Goal: Information Seeking & Learning: Learn about a topic

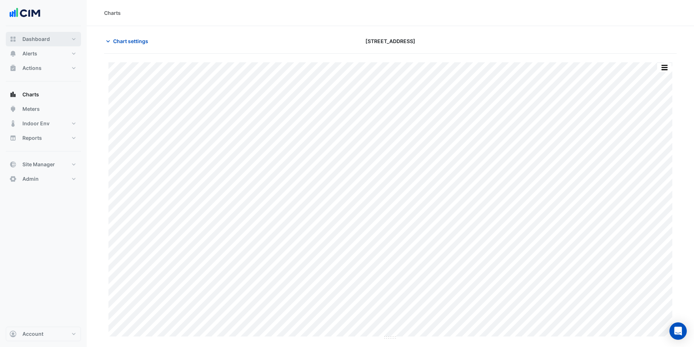
click at [67, 38] on button "Dashboard" at bounding box center [43, 39] width 75 height 14
select select "***"
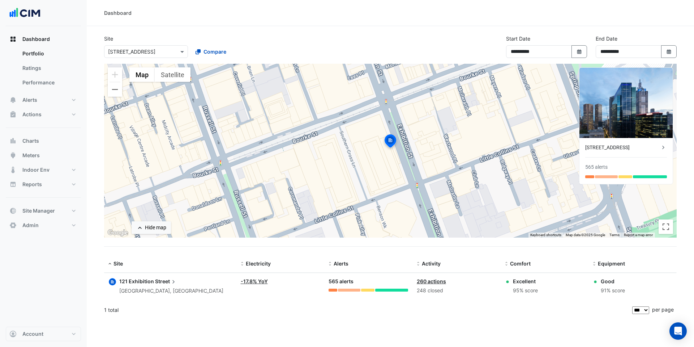
click at [409, 44] on div "**********" at bounding box center [391, 49] width 582 height 29
click at [162, 55] on div "× 121 Exhibition Street" at bounding box center [142, 52] width 74 height 8
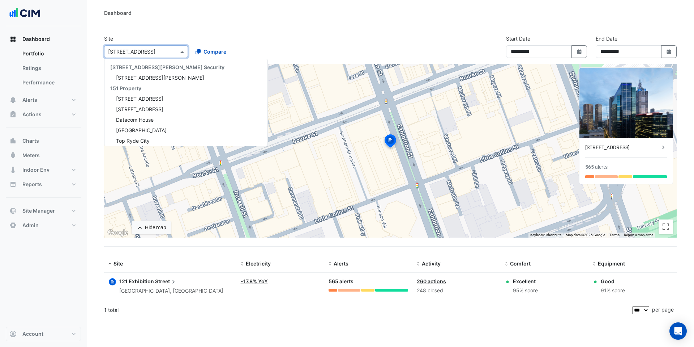
scroll to position [1524, 0]
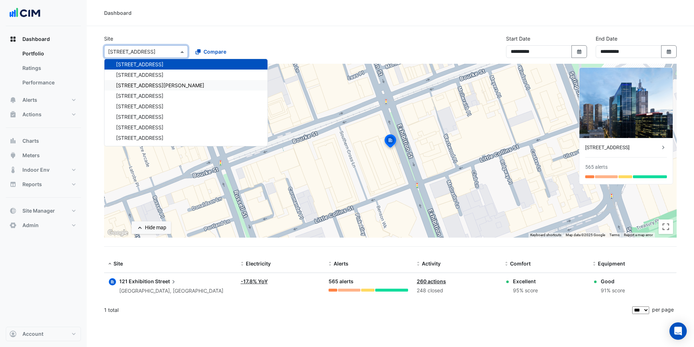
click at [218, 17] on div "Dashboard" at bounding box center [391, 13] width 608 height 26
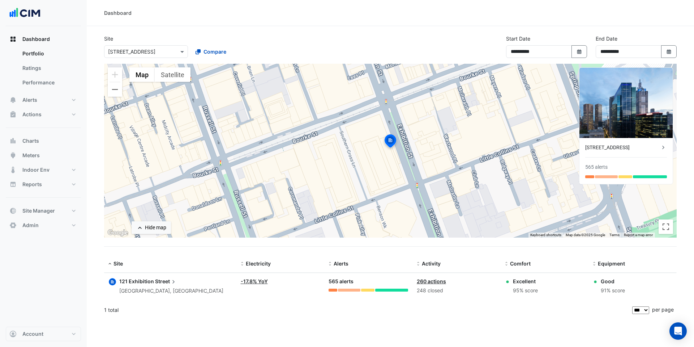
click at [174, 52] on div at bounding box center [146, 51] width 83 height 8
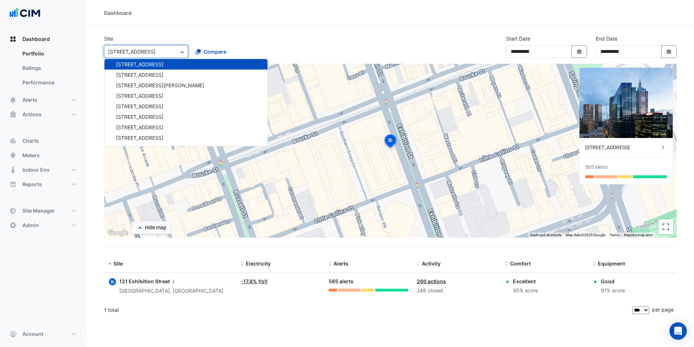
type input "*"
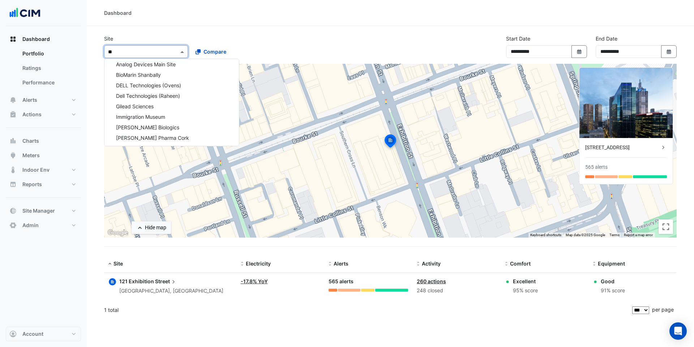
type input "***"
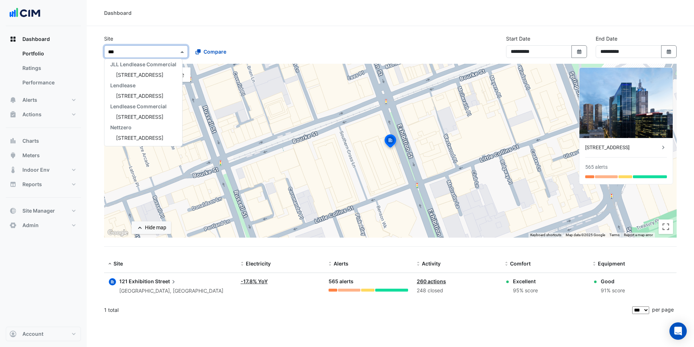
scroll to position [45, 0]
click at [157, 98] on span "[STREET_ADDRESS]" at bounding box center [139, 96] width 47 height 6
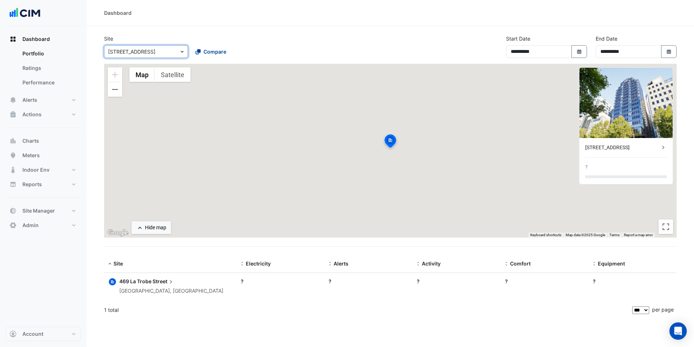
click at [208, 56] on button "Compare" at bounding box center [211, 51] width 40 height 13
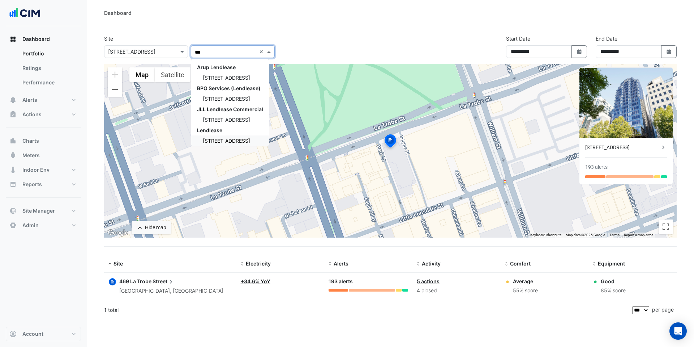
click at [230, 137] on span "[STREET_ADDRESS]" at bounding box center [226, 140] width 47 height 6
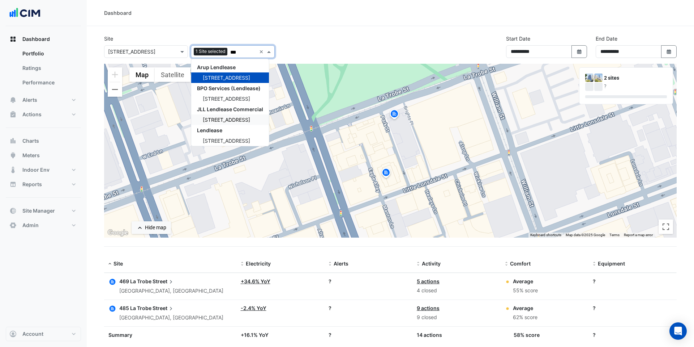
type input "***"
click at [370, 24] on div "Dashboard" at bounding box center [391, 13] width 608 height 26
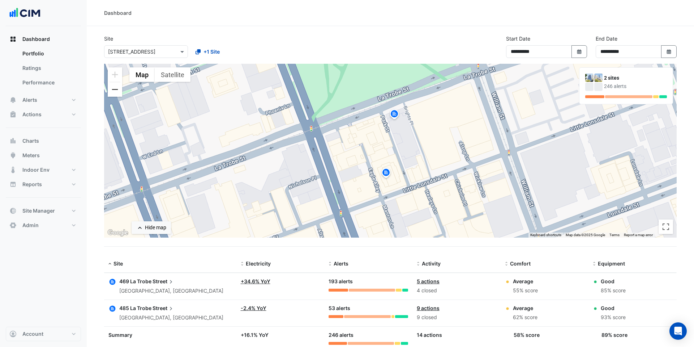
click at [115, 93] on button "Zoom out" at bounding box center [115, 89] width 14 height 14
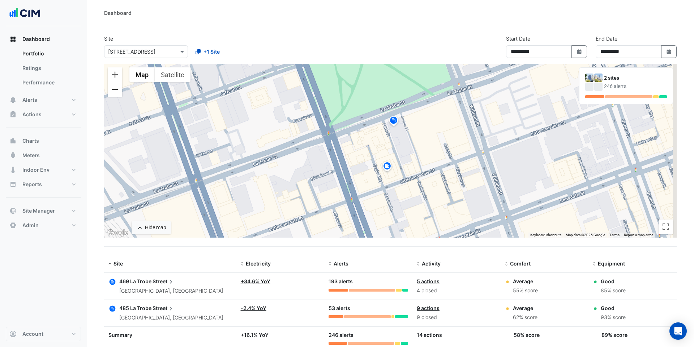
click at [115, 93] on button "Zoom out" at bounding box center [115, 89] width 14 height 14
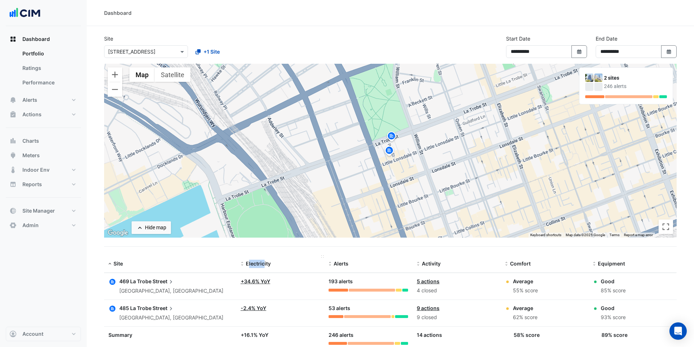
drag, startPoint x: 264, startPoint y: 265, endPoint x: 243, endPoint y: 262, distance: 21.6
click at [243, 262] on div "Electricity" at bounding box center [281, 263] width 80 height 8
drag, startPoint x: 357, startPoint y: 264, endPoint x: 305, endPoint y: 264, distance: 52.4
click at [305, 264] on div "Site Electricity Alerts Activity Comfort Equipment" at bounding box center [390, 263] width 573 height 17
drag, startPoint x: 450, startPoint y: 267, endPoint x: 399, endPoint y: 267, distance: 50.6
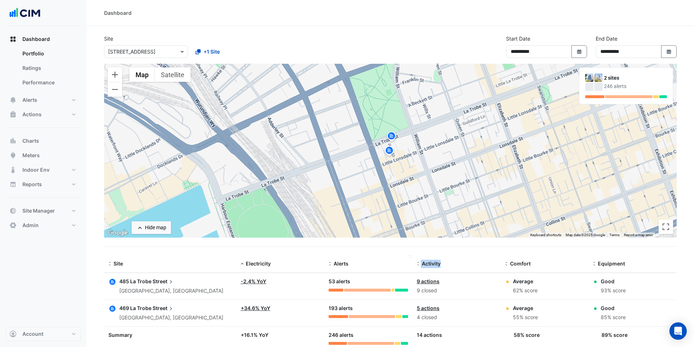
click at [399, 267] on div "Site Electricity Alerts Activity Comfort Equipment" at bounding box center [390, 263] width 573 height 17
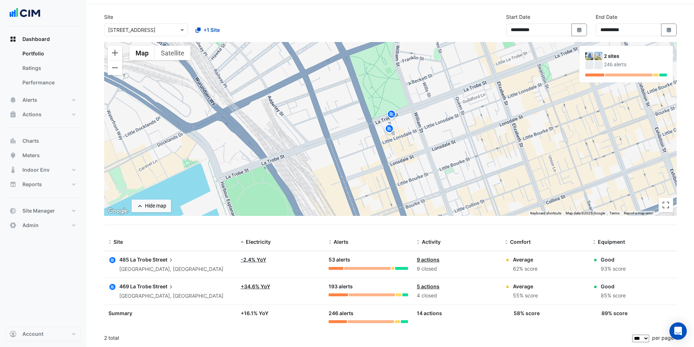
click at [161, 259] on span "Street" at bounding box center [164, 259] width 22 height 8
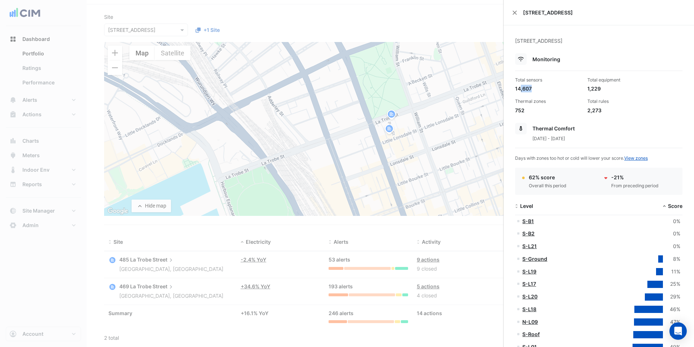
drag, startPoint x: 540, startPoint y: 87, endPoint x: 511, endPoint y: 87, distance: 28.9
drag, startPoint x: 535, startPoint y: 89, endPoint x: 531, endPoint y: 89, distance: 4.3
click at [531, 89] on div "14,607" at bounding box center [548, 89] width 67 height 8
drag, startPoint x: 533, startPoint y: 89, endPoint x: 478, endPoint y: 87, distance: 55.4
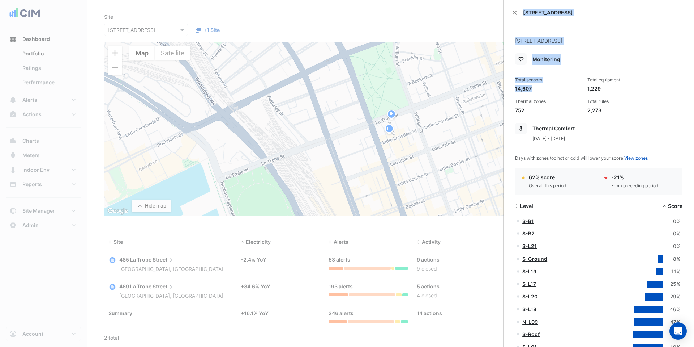
click at [478, 87] on body "**********" at bounding box center [347, 162] width 694 height 368
drag, startPoint x: 614, startPoint y: 89, endPoint x: 585, endPoint y: 86, distance: 29.0
click at [585, 86] on div "Total equipment 1,229" at bounding box center [621, 85] width 72 height 16
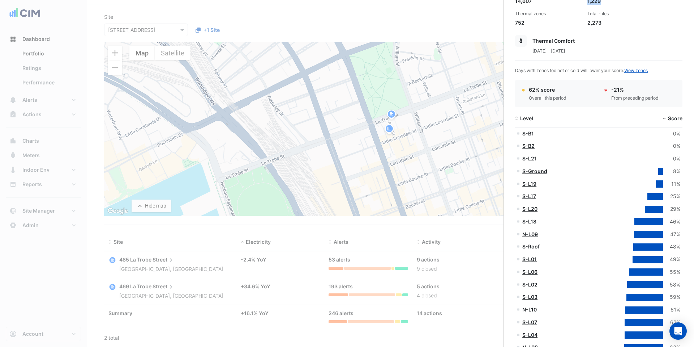
scroll to position [107, 0]
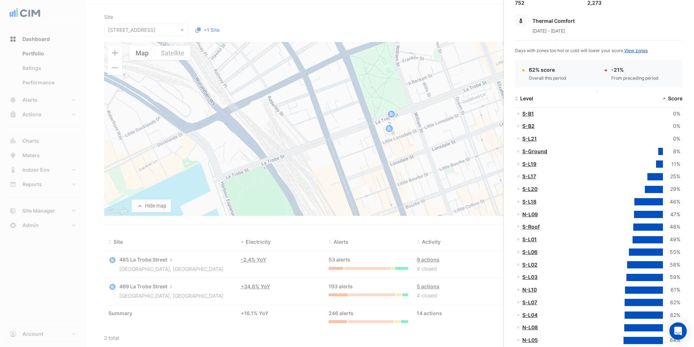
click at [524, 99] on span "Level" at bounding box center [526, 98] width 13 height 6
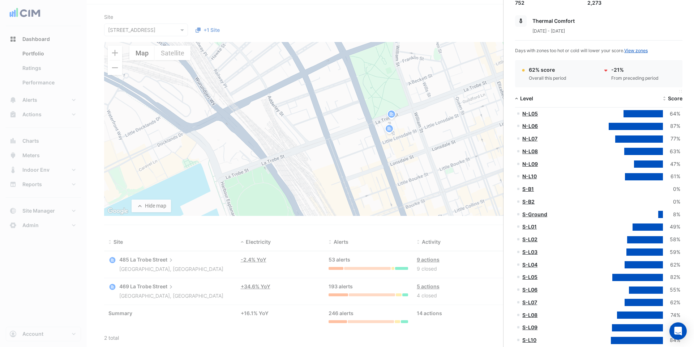
click at [679, 98] on span "Score" at bounding box center [675, 98] width 14 height 6
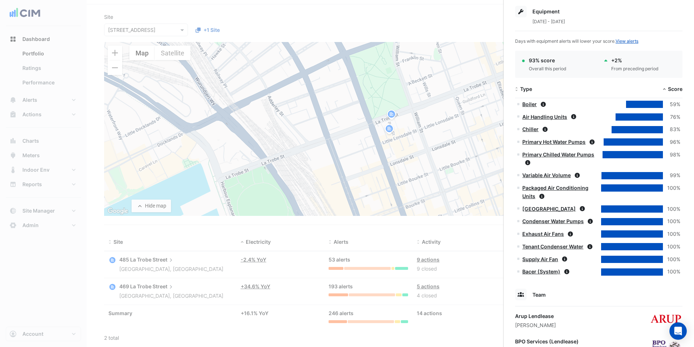
scroll to position [611, 0]
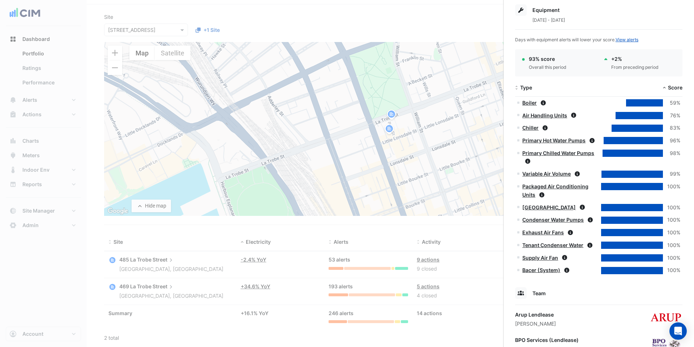
drag, startPoint x: 581, startPoint y: 20, endPoint x: 534, endPoint y: 20, distance: 46.3
click at [534, 20] on div "[DATE] - [DATE]" at bounding box center [598, 20] width 167 height 8
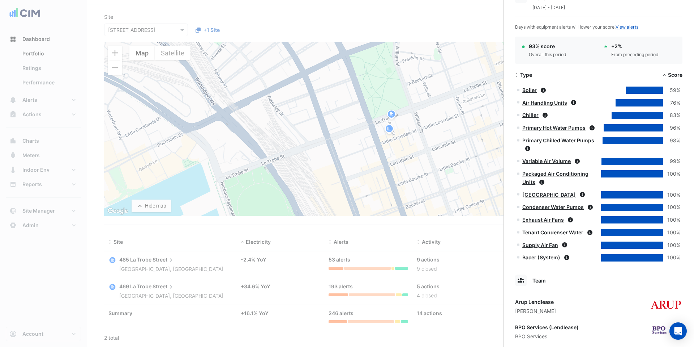
scroll to position [624, 0]
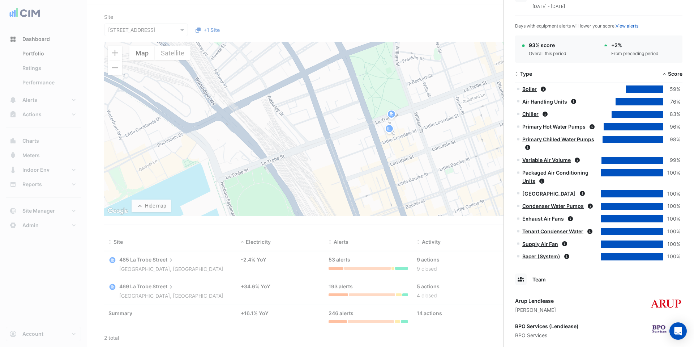
click at [577, 126] on link "Primary Hot Water Pumps" at bounding box center [554, 126] width 63 height 6
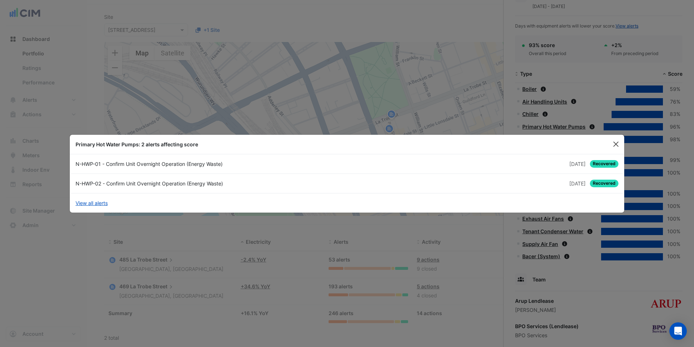
click at [613, 146] on button "Close" at bounding box center [616, 144] width 11 height 11
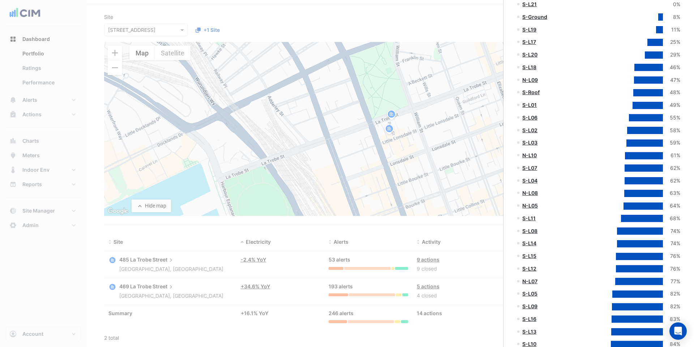
scroll to position [0, 0]
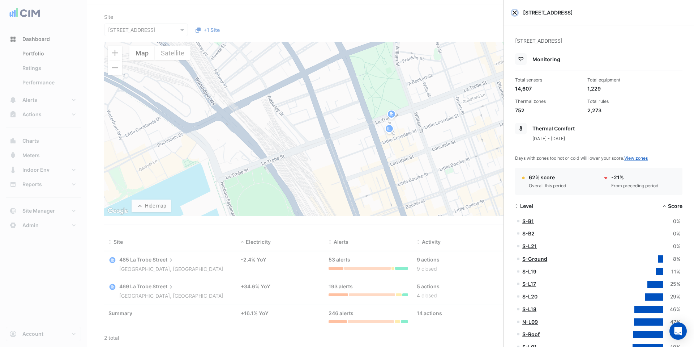
click at [513, 12] on button "Close" at bounding box center [515, 12] width 5 height 5
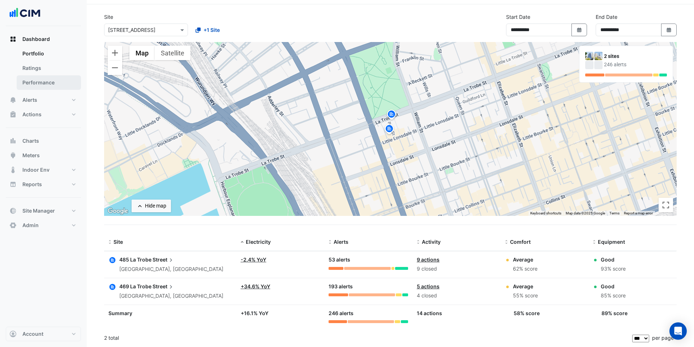
click at [40, 76] on link "Performance" at bounding box center [49, 82] width 64 height 14
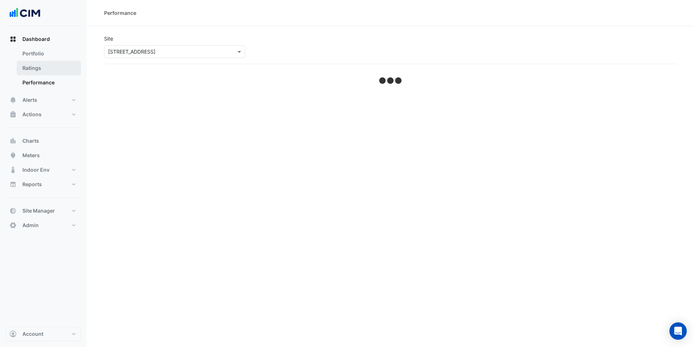
click at [39, 66] on link "Ratings" at bounding box center [49, 68] width 64 height 14
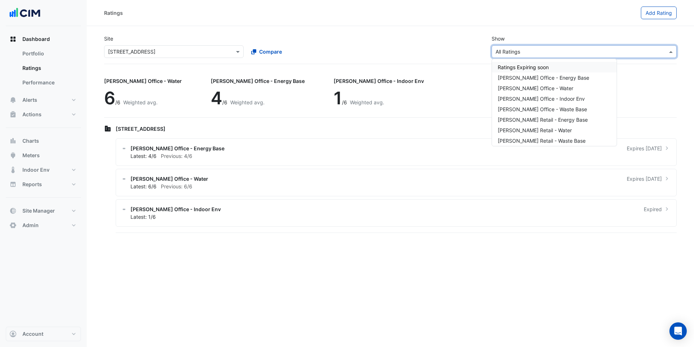
click at [503, 50] on input "text" at bounding box center [577, 52] width 163 height 8
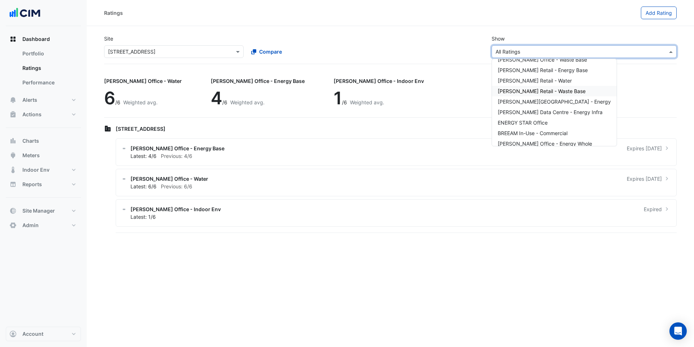
scroll to position [76, 0]
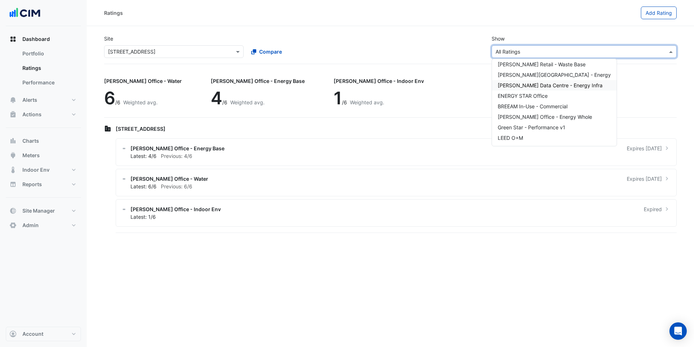
click at [433, 57] on div "Site × 469 La Trobe Street Compare Show × All Ratings Ratings Expiring soon NAB…" at bounding box center [391, 46] width 582 height 35
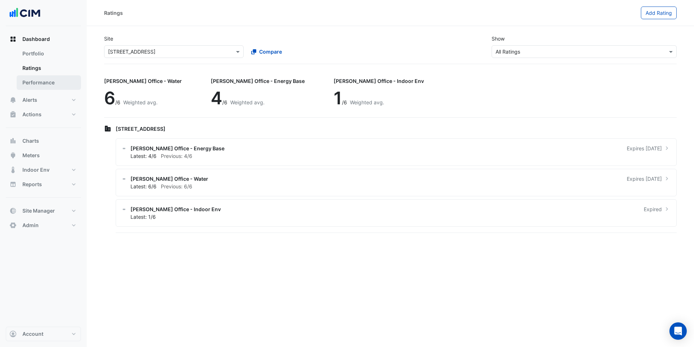
click at [52, 81] on link "Performance" at bounding box center [49, 82] width 64 height 14
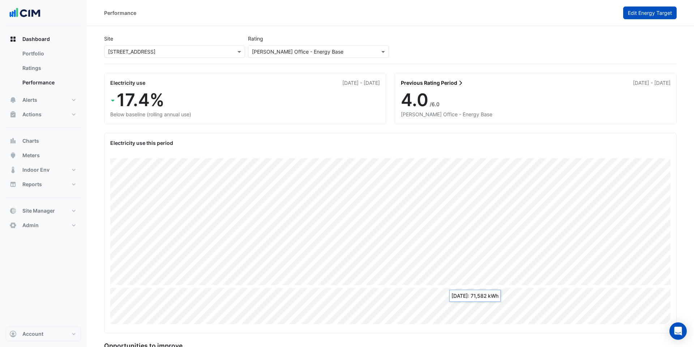
click at [635, 16] on button "Edit Energy Target" at bounding box center [651, 13] width 54 height 13
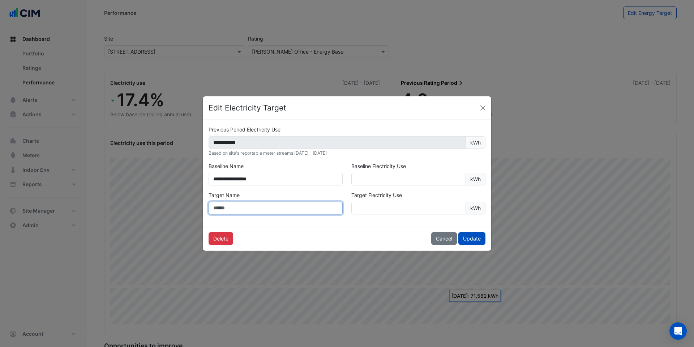
click at [252, 213] on input "text" at bounding box center [276, 207] width 134 height 13
type input "*********"
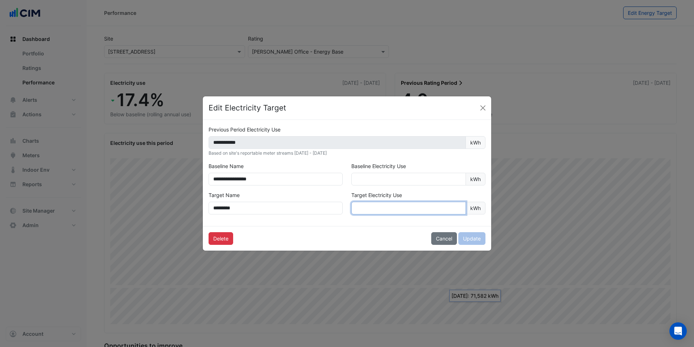
click at [377, 209] on input "number" at bounding box center [409, 207] width 115 height 13
type input "******"
click at [477, 237] on button "Update" at bounding box center [472, 238] width 27 height 13
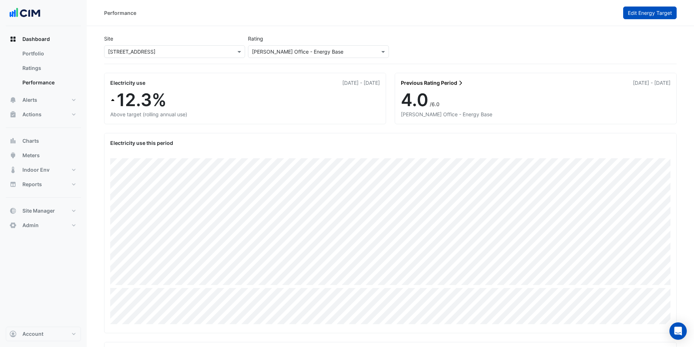
click at [665, 17] on button "Edit Energy Target" at bounding box center [651, 13] width 54 height 13
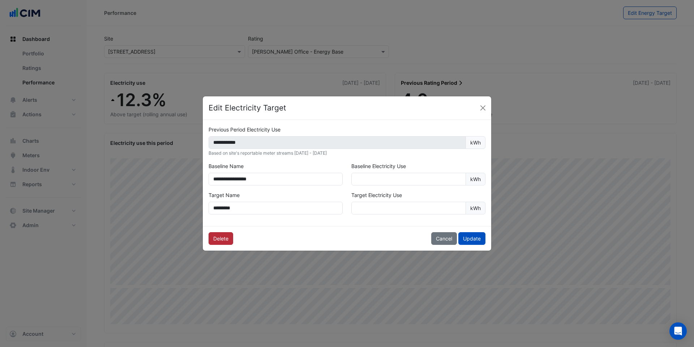
click at [225, 239] on button "Delete" at bounding box center [221, 238] width 25 height 13
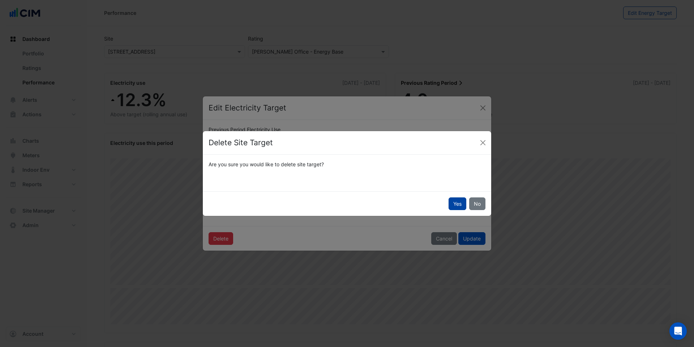
click at [456, 202] on button "Yes" at bounding box center [458, 203] width 18 height 13
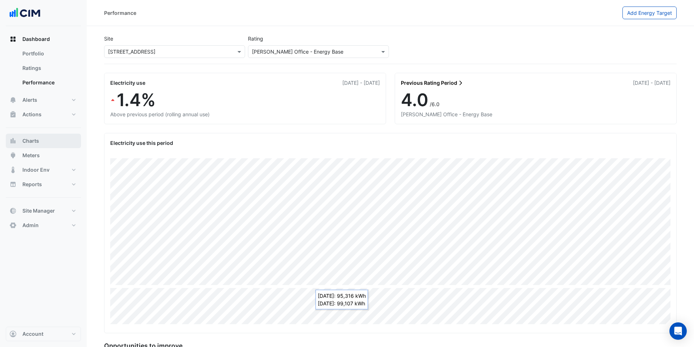
click at [56, 135] on button "Charts" at bounding box center [43, 140] width 75 height 14
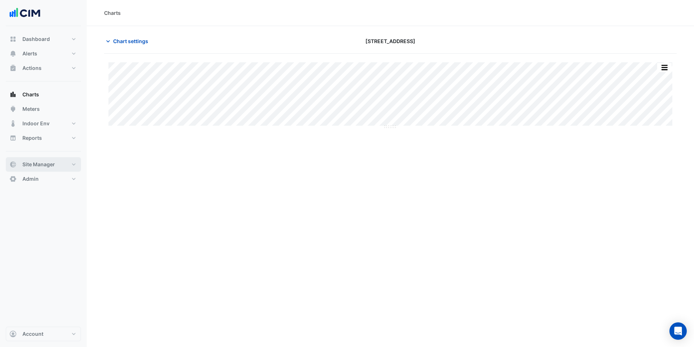
click at [68, 161] on button "Site Manager" at bounding box center [43, 164] width 75 height 14
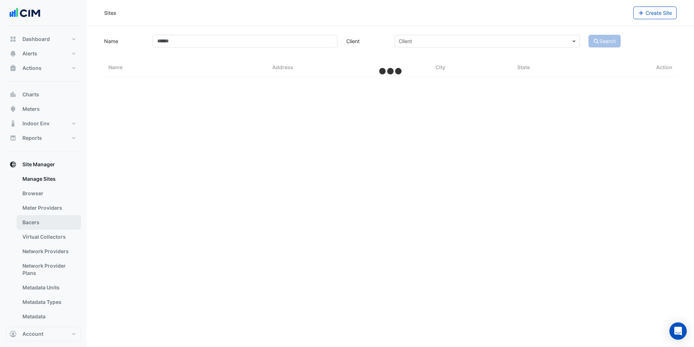
click at [48, 219] on link "Bacers" at bounding box center [49, 222] width 64 height 14
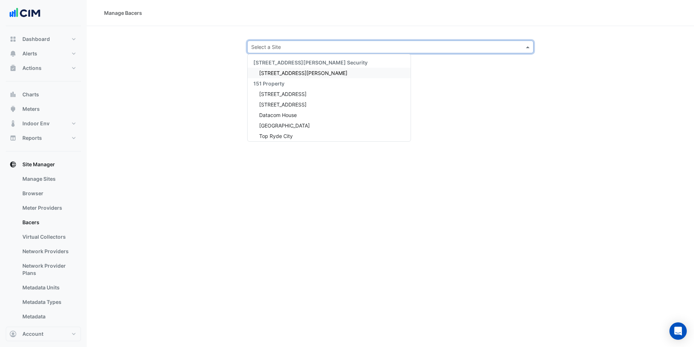
click at [277, 44] on input "text" at bounding box center [383, 47] width 264 height 8
type input "***"
click at [302, 136] on span "[STREET_ADDRESS]" at bounding box center [282, 136] width 47 height 6
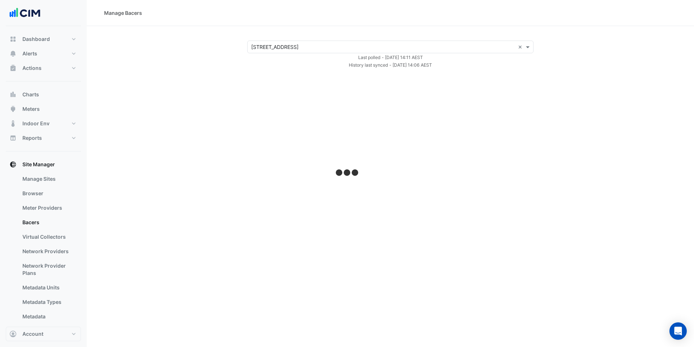
select select "***"
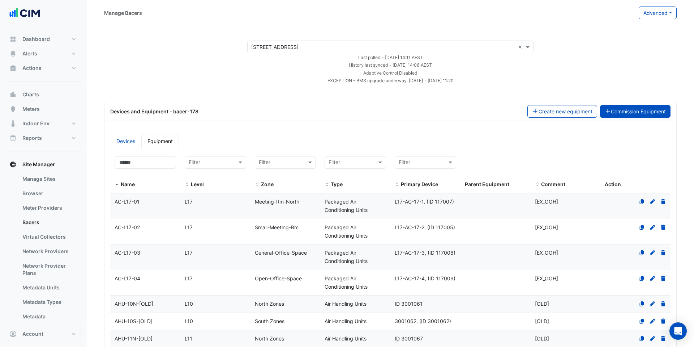
click at [634, 116] on button "Commission Equipment" at bounding box center [635, 111] width 71 height 13
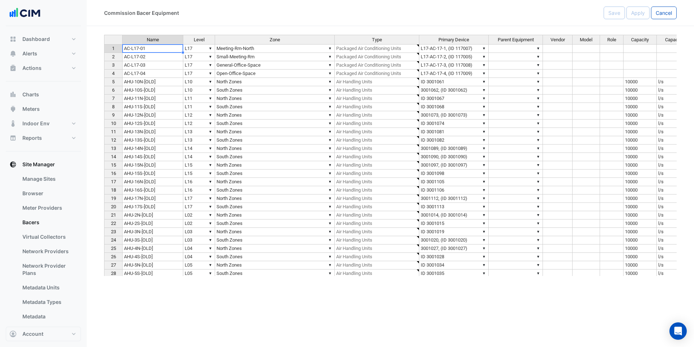
click at [162, 50] on td "AC-L17-01" at bounding box center [152, 48] width 61 height 9
drag, startPoint x: 160, startPoint y: 81, endPoint x: 159, endPoint y: 220, distance: 139.6
click at [160, 220] on tbody "1 AC-L17-01 ▼ L17 ▼ Meeting-Rm-North ▼ Packaged Air Conditioning Units ▼ L17-AC…" at bounding box center [497, 173] width 786 height 258
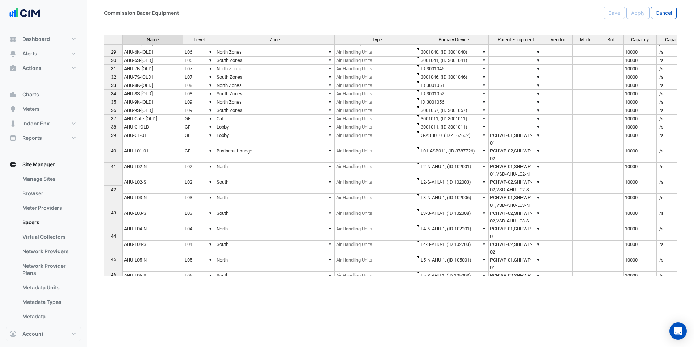
scroll to position [273, 0]
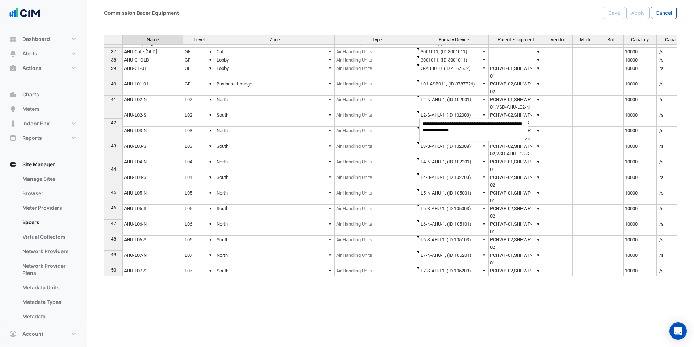
click at [449, 41] on span "Primary Device" at bounding box center [454, 39] width 31 height 5
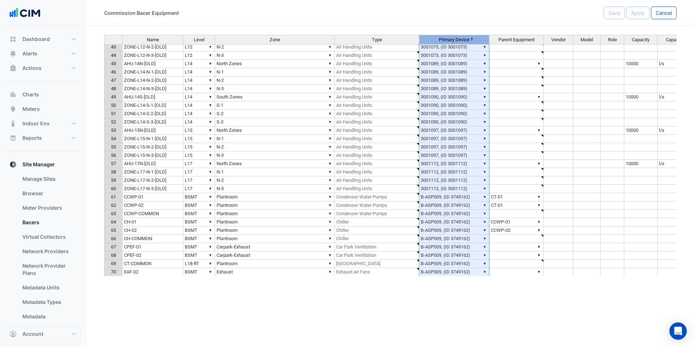
type textarea "**********"
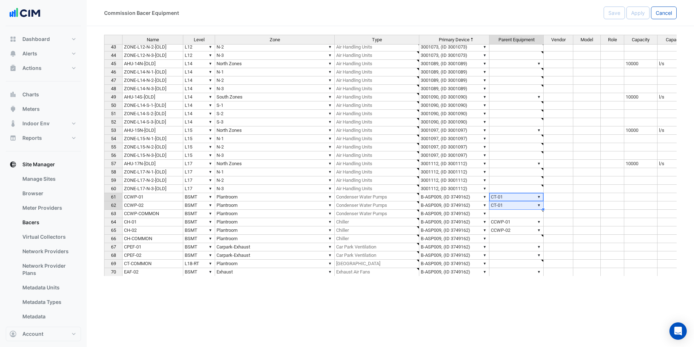
drag, startPoint x: 514, startPoint y: 197, endPoint x: 514, endPoint y: 203, distance: 6.5
click at [514, 203] on tbody "40 ZONE-L10-S-3-[OLD] ▼ L10 ▼ S-3 ▼ Air Handling Units ▼ 3001062, (ID 3001062) …" at bounding box center [497, 159] width 787 height 283
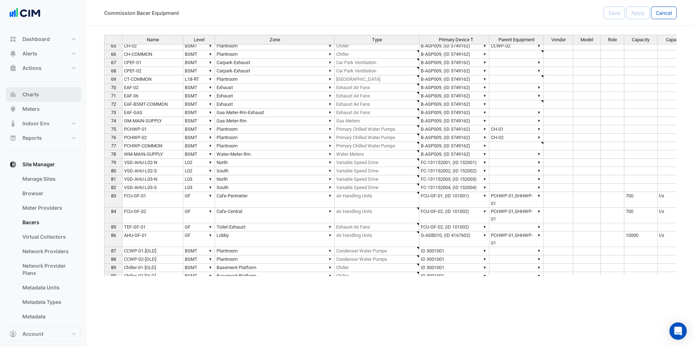
click at [56, 94] on button "Charts" at bounding box center [43, 94] width 75 height 14
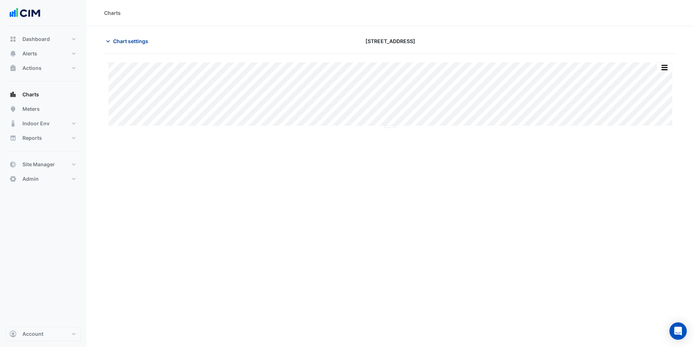
click at [134, 41] on span "Chart settings" at bounding box center [130, 41] width 35 height 8
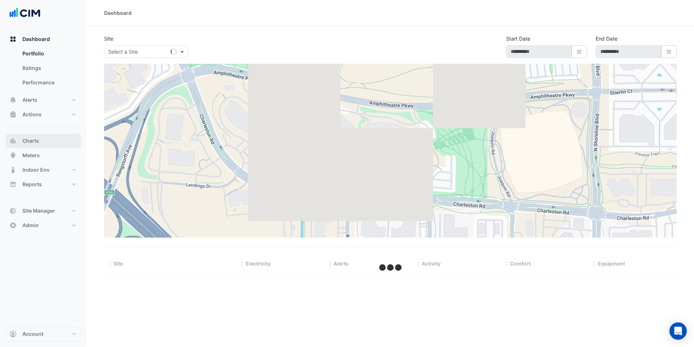
click at [44, 143] on button "Charts" at bounding box center [43, 140] width 75 height 14
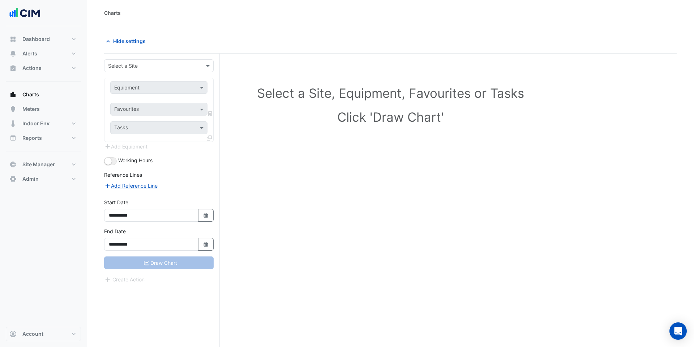
click at [131, 67] on input "text" at bounding box center [151, 66] width 87 height 8
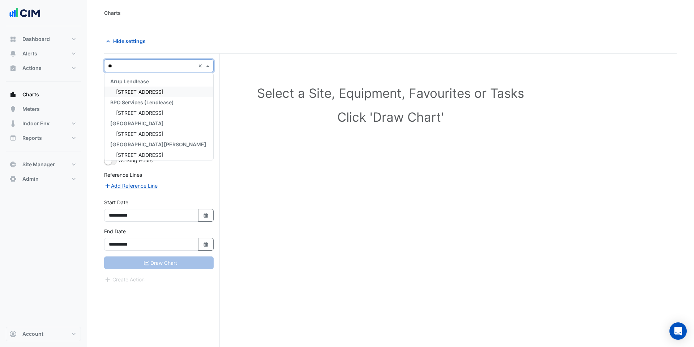
type input "***"
click at [148, 150] on div "[STREET_ADDRESS]" at bounding box center [159, 154] width 109 height 10
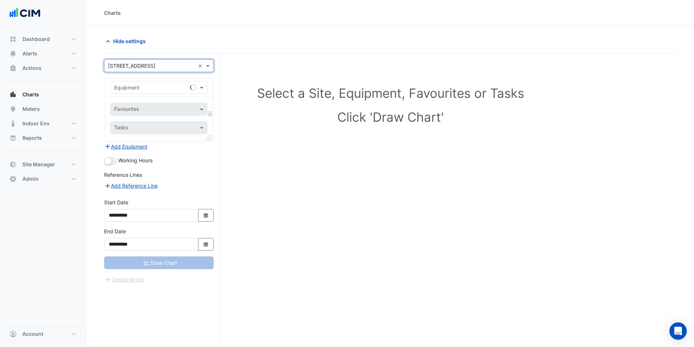
click at [170, 86] on input "text" at bounding box center [151, 88] width 75 height 8
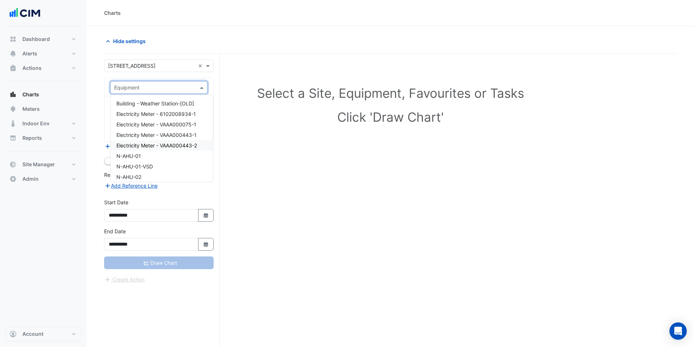
scroll to position [10, 0]
type input "**"
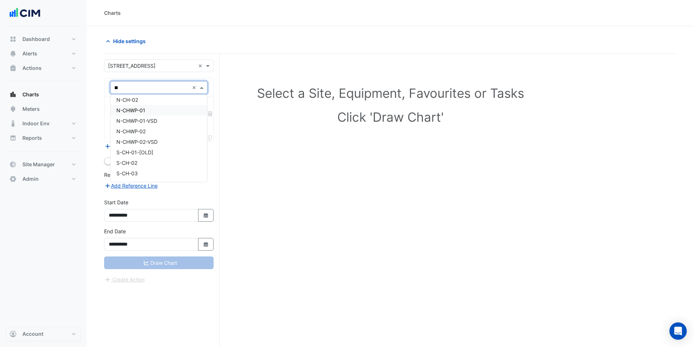
scroll to position [0, 0]
click at [155, 103] on div "N-CH-01" at bounding box center [159, 103] width 97 height 10
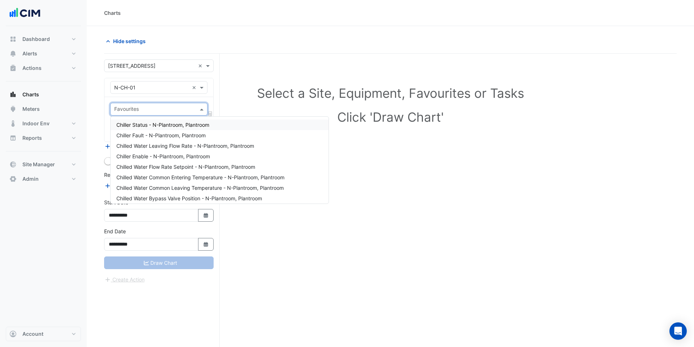
click at [155, 110] on input "text" at bounding box center [154, 110] width 81 height 8
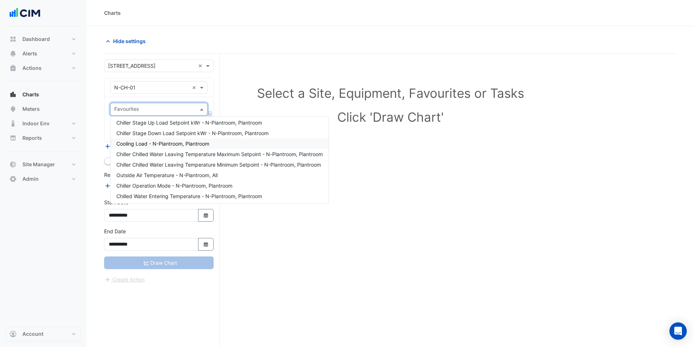
scroll to position [139, 0]
click at [195, 143] on span "Cooling Load - N-Plantroom, Plantroom" at bounding box center [162, 143] width 93 height 6
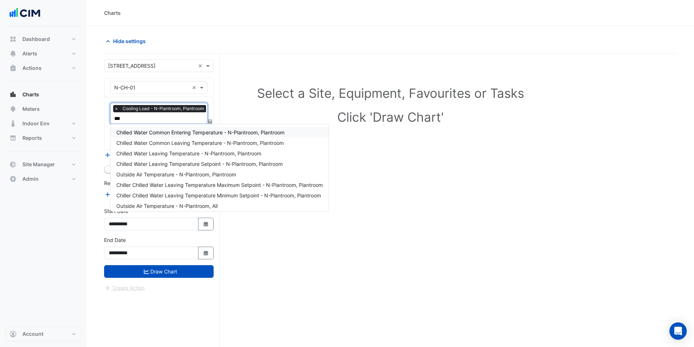
type input "****"
click at [172, 132] on span "Chilled Water Common Entering Temperature - N-Plantroom, Plantroom" at bounding box center [200, 132] width 168 height 6
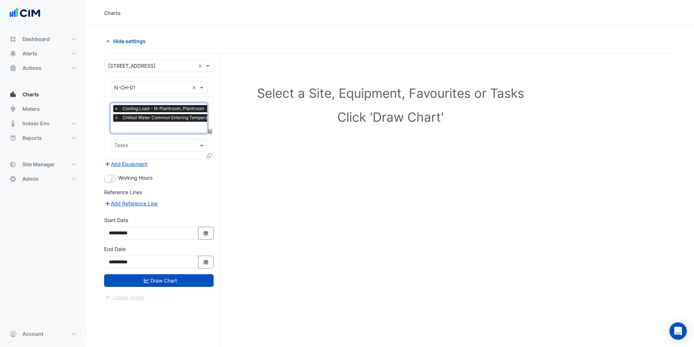
click at [171, 127] on input "text" at bounding box center [194, 128] width 160 height 8
type input "****"
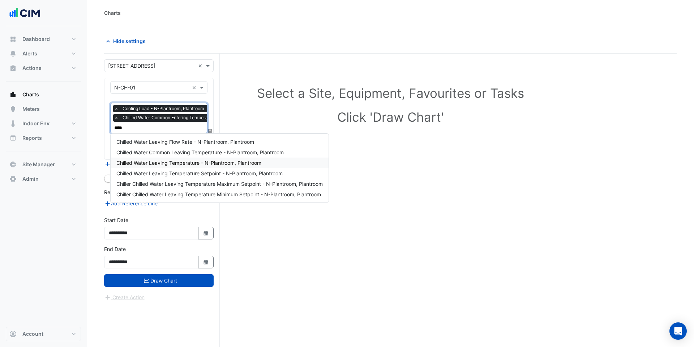
click at [183, 160] on span "Chilled Water Leaving Temperature - N-Plantroom, Plantroom" at bounding box center [188, 163] width 145 height 6
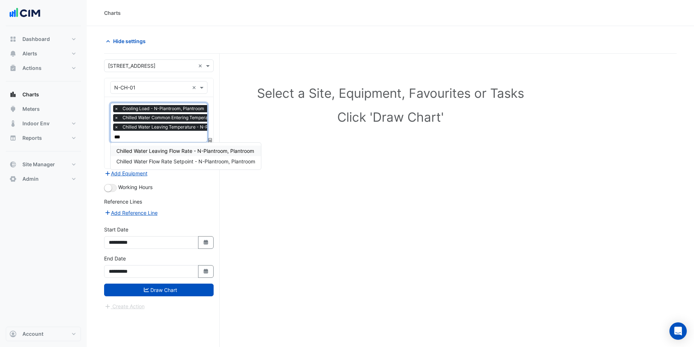
type input "****"
click at [187, 146] on div "Chilled Water Leaving Flow Rate - N-Plantroom, Plantroom" at bounding box center [186, 150] width 150 height 10
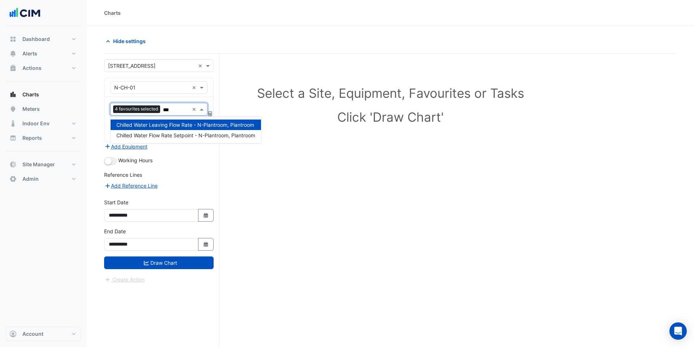
type input "****"
click at [181, 139] on div "Chilled Water Flow Rate Setpoint - N-Plantroom, Plantroom" at bounding box center [186, 135] width 150 height 10
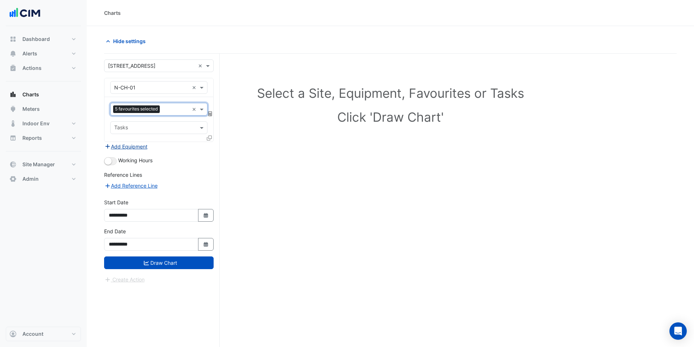
click at [134, 148] on button "Add Equipment" at bounding box center [126, 146] width 44 height 8
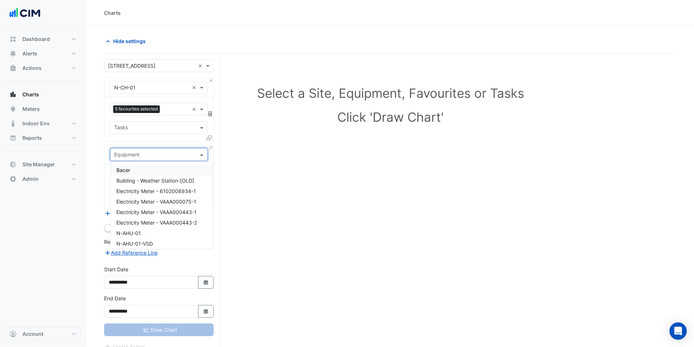
click at [138, 153] on input "text" at bounding box center [151, 155] width 75 height 8
click at [142, 216] on span "N-CHWP-01" at bounding box center [130, 214] width 29 height 6
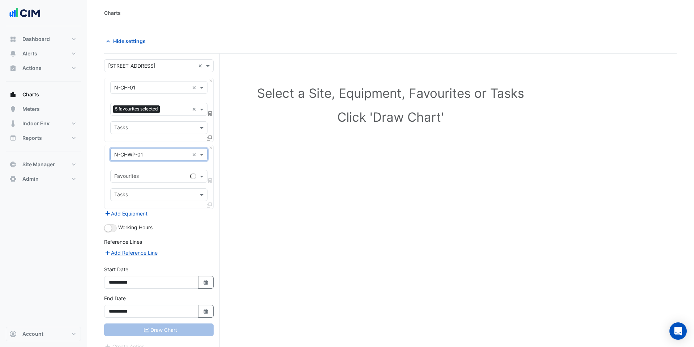
click at [143, 175] on input "text" at bounding box center [150, 177] width 73 height 8
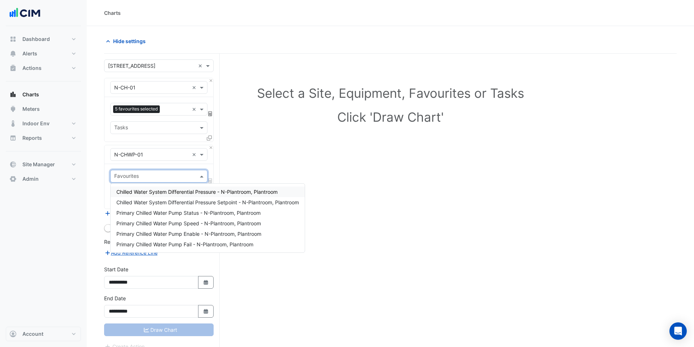
click at [149, 190] on span "Chilled Water System Differential Pressure - N-Plantroom, Plantroom" at bounding box center [196, 191] width 161 height 6
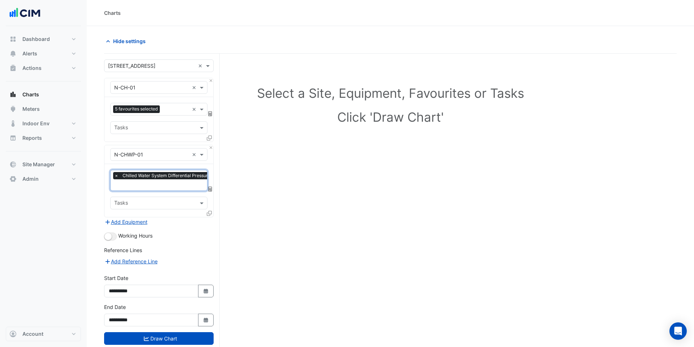
click at [149, 186] on input "text" at bounding box center [191, 186] width 154 height 8
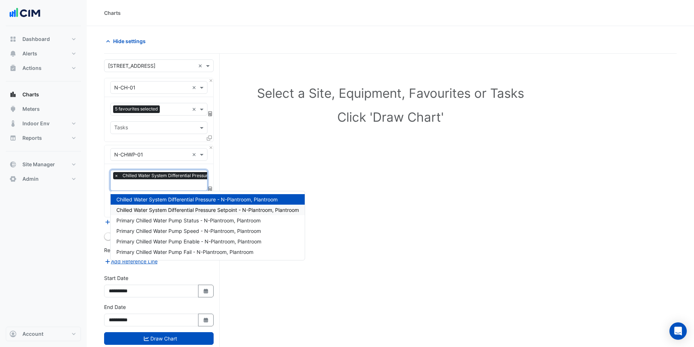
click at [149, 207] on span "Chilled Water System Differential Pressure Setpoint - N-Plantroom, Plantroom" at bounding box center [207, 210] width 183 height 6
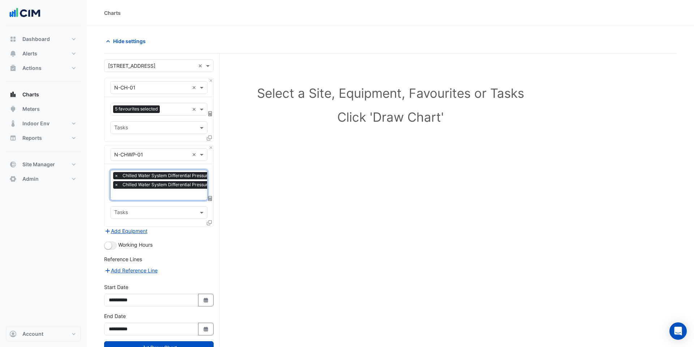
click at [149, 195] on input "text" at bounding box center [200, 195] width 173 height 8
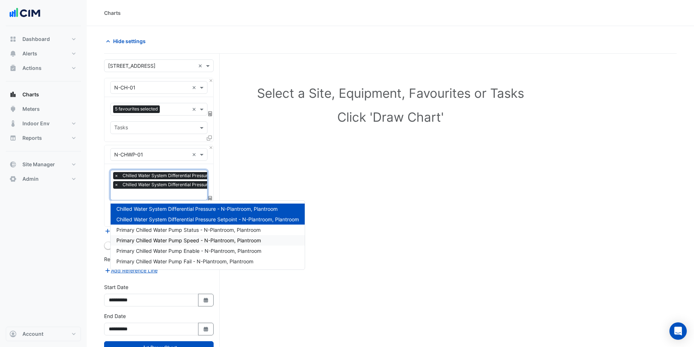
scroll to position [21, 0]
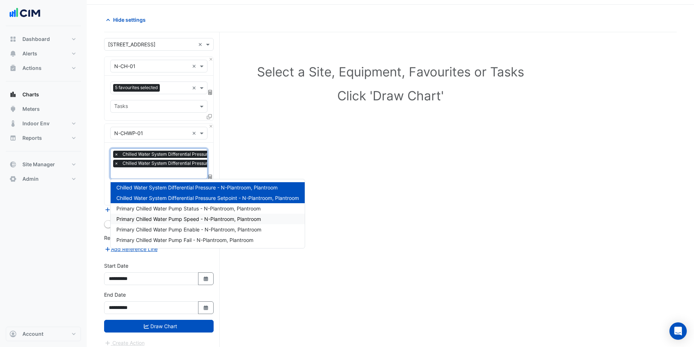
click at [164, 216] on span "Primary Chilled Water Pump Speed - N-Plantroom, Plantroom" at bounding box center [188, 219] width 145 height 6
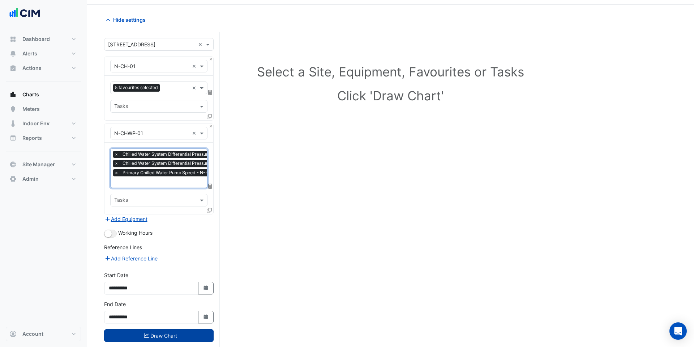
click at [159, 333] on button "Draw Chart" at bounding box center [159, 335] width 110 height 13
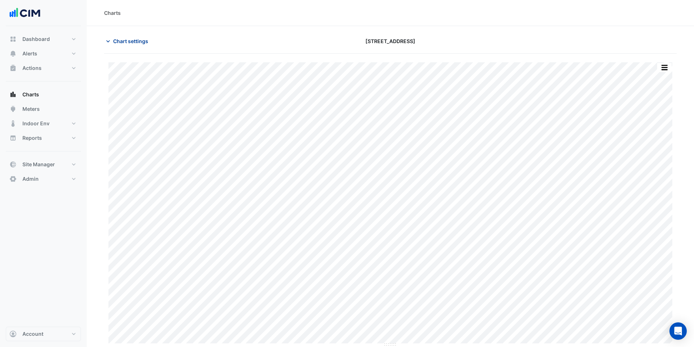
click at [131, 41] on span "Chart settings" at bounding box center [130, 41] width 35 height 8
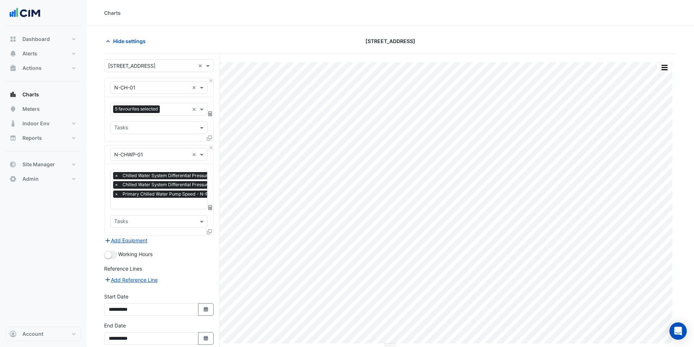
scroll to position [35, 0]
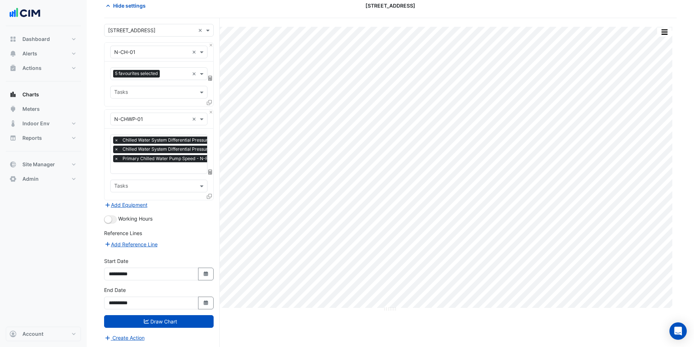
click at [152, 54] on input "text" at bounding box center [151, 52] width 75 height 8
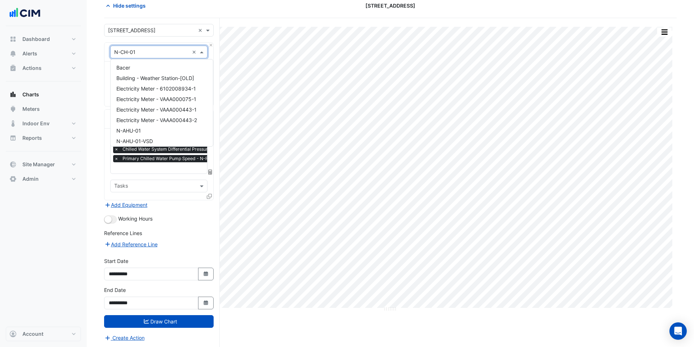
scroll to position [339, 0]
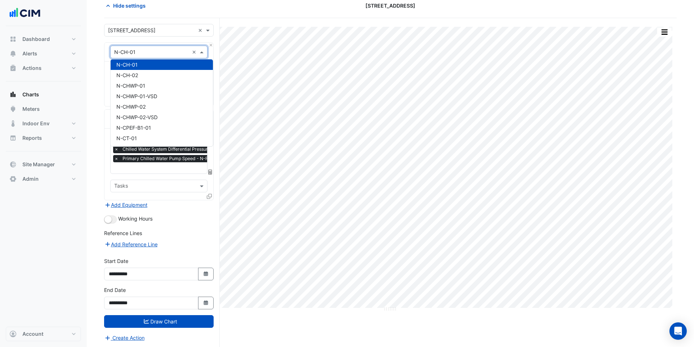
click at [152, 54] on input "text" at bounding box center [151, 52] width 75 height 8
click at [90, 81] on section "Hide settings [STREET_ADDRESS] Split by Equip Split by Unit Split All Print Sav…" at bounding box center [391, 169] width 608 height 357
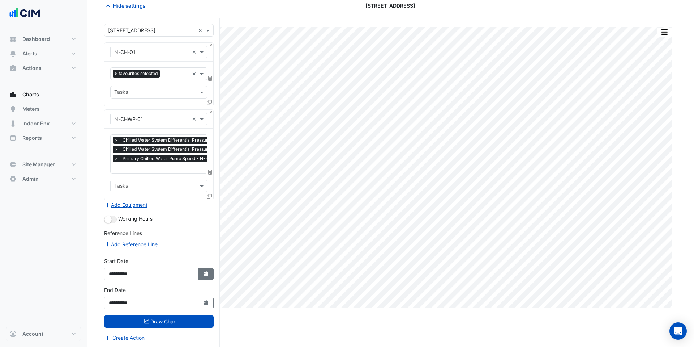
click at [203, 272] on icon "Select Date" at bounding box center [206, 273] width 7 height 5
select select "*"
select select "****"
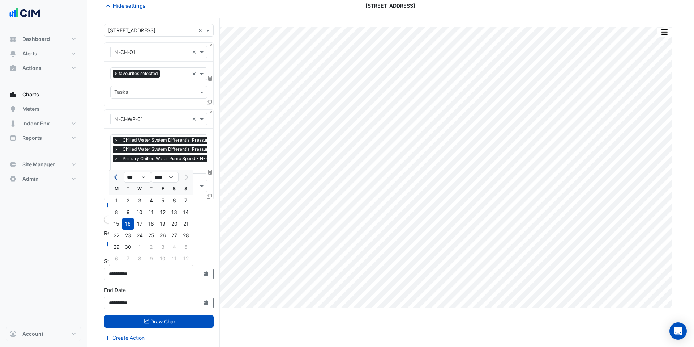
click at [114, 177] on span "Previous month" at bounding box center [116, 176] width 5 height 5
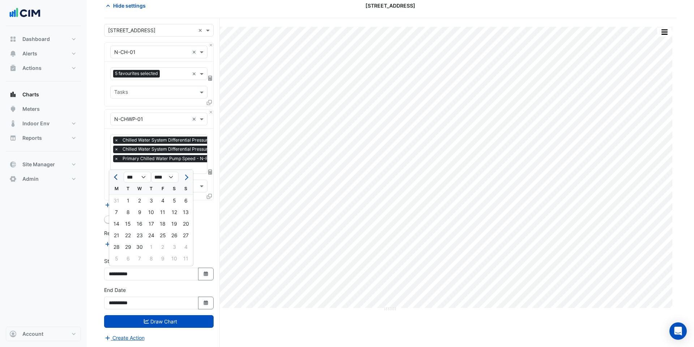
click at [114, 177] on span "Previous month" at bounding box center [116, 176] width 5 height 5
select select "**"
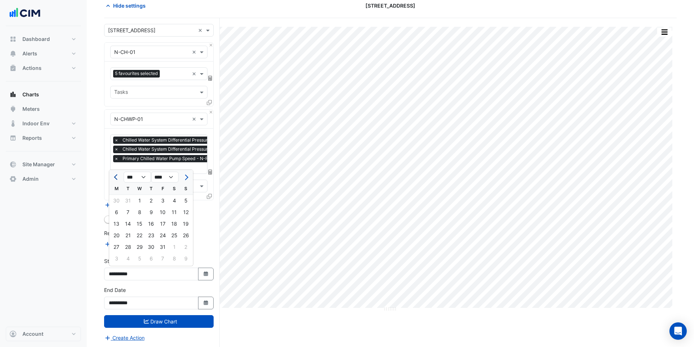
select select "****"
click at [114, 177] on span "Previous month" at bounding box center [116, 176] width 5 height 5
select select "**"
click at [125, 199] on div "1" at bounding box center [128, 201] width 12 height 12
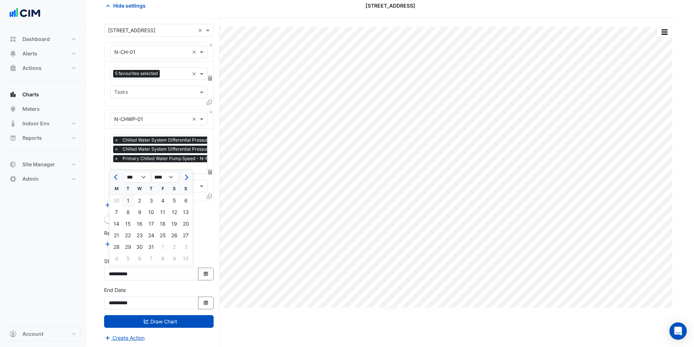
type input "**********"
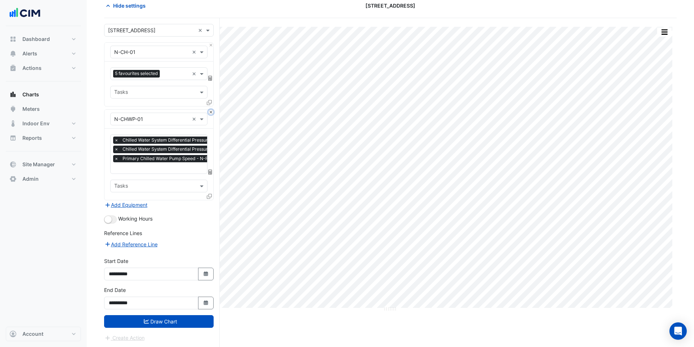
click at [211, 112] on button "Close" at bounding box center [211, 112] width 5 height 5
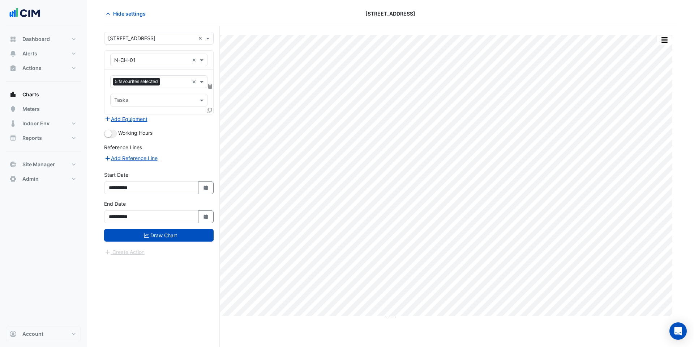
scroll to position [27, 0]
click at [179, 232] on button "Draw Chart" at bounding box center [159, 235] width 110 height 13
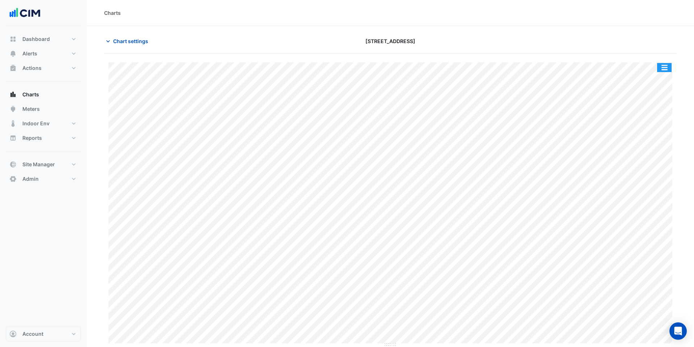
click at [667, 68] on button "button" at bounding box center [665, 67] width 14 height 9
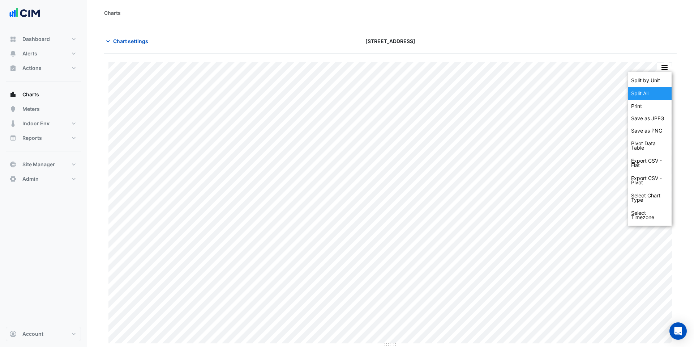
drag, startPoint x: 659, startPoint y: 77, endPoint x: 663, endPoint y: 88, distance: 11.9
click at [663, 88] on div "Split by Unit Split All Print Save as JPEG Save as PNG Pivot Data Table Export …" at bounding box center [650, 148] width 43 height 153
click at [656, 91] on div "Split All" at bounding box center [650, 93] width 43 height 13
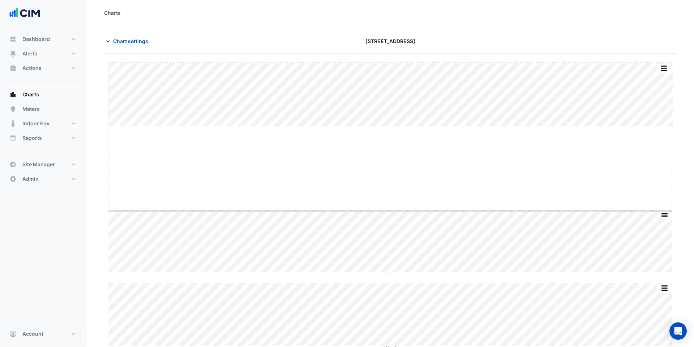
drag, startPoint x: 387, startPoint y: 126, endPoint x: 387, endPoint y: 210, distance: 84.3
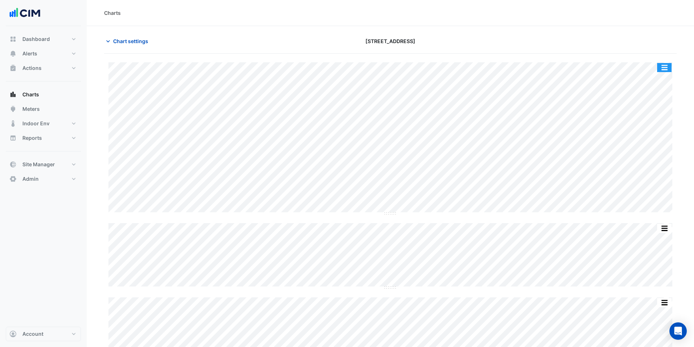
click at [661, 64] on button "button" at bounding box center [665, 67] width 14 height 9
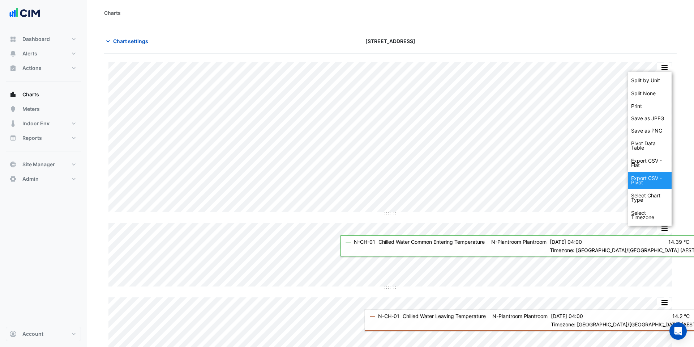
click at [651, 180] on div "Export CSV - Pivot" at bounding box center [650, 179] width 43 height 17
click at [646, 174] on div "Export CSV - Pivot" at bounding box center [650, 179] width 43 height 17
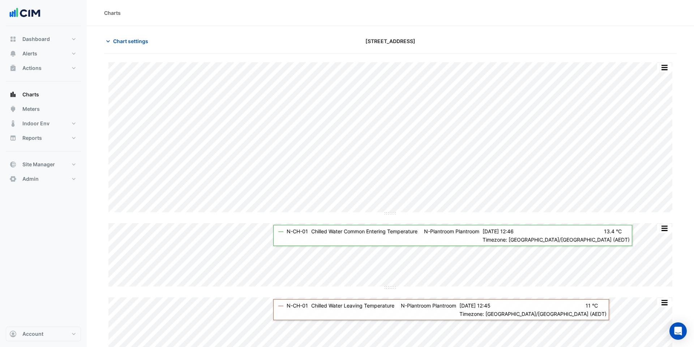
click at [649, 26] on section "Chart settings [STREET_ADDRESS] Split by Unit Split None Print Save as JPEG Sav…" at bounding box center [391, 272] width 608 height 493
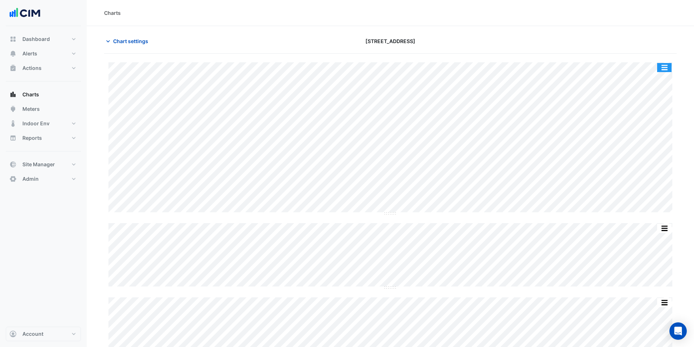
click at [664, 65] on button "button" at bounding box center [665, 67] width 14 height 9
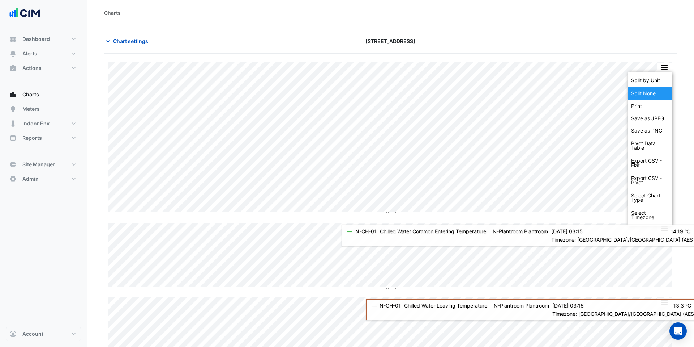
click at [653, 94] on div "Split None" at bounding box center [650, 93] width 43 height 13
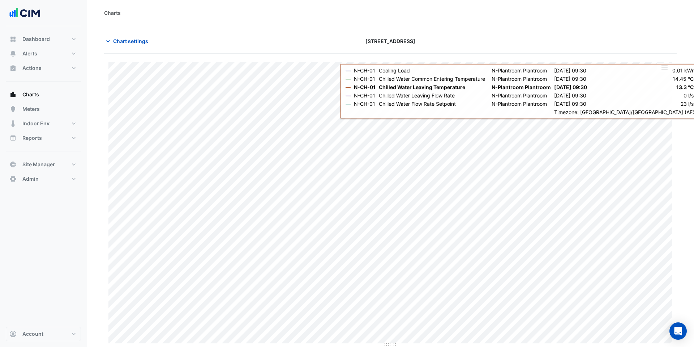
click at [668, 70] on button "button" at bounding box center [665, 67] width 14 height 9
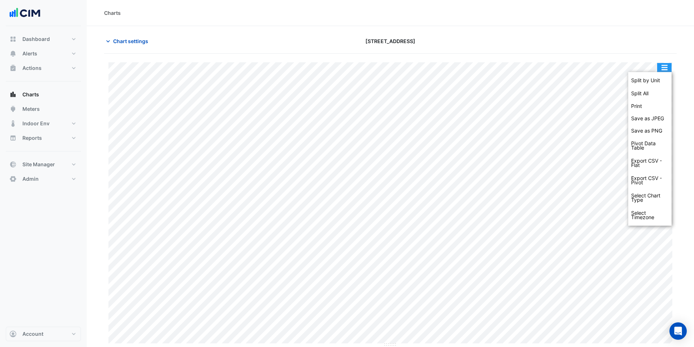
click at [639, 24] on div "Charts" at bounding box center [391, 13] width 608 height 26
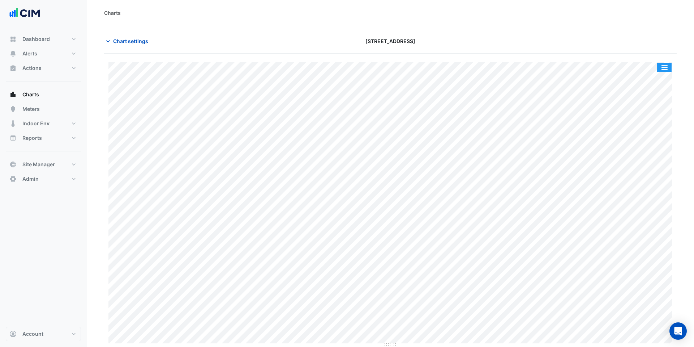
click at [667, 67] on button "button" at bounding box center [665, 67] width 14 height 9
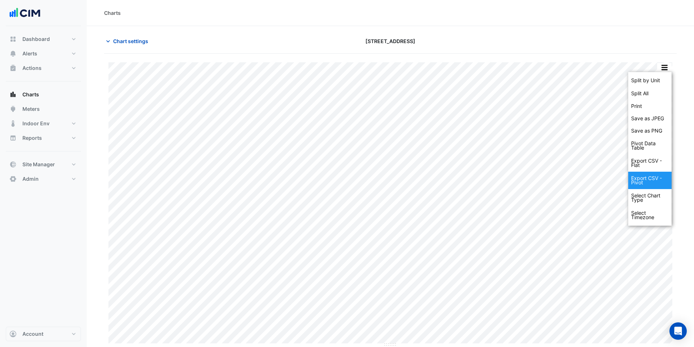
click at [655, 184] on div "Export CSV - Pivot" at bounding box center [650, 179] width 43 height 17
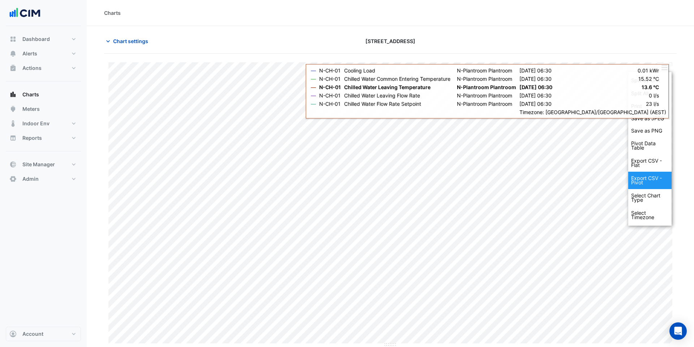
click at [655, 179] on div "Export CSV - Pivot" at bounding box center [650, 179] width 43 height 17
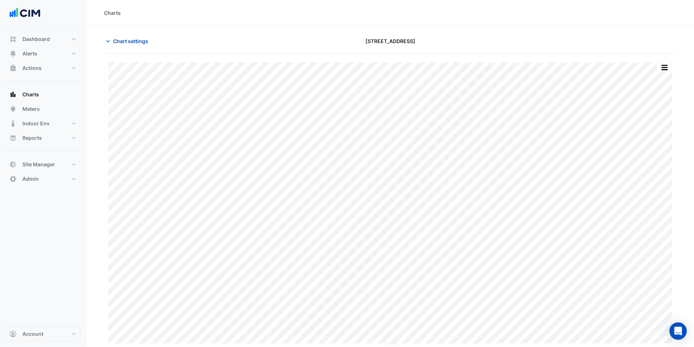
click at [609, 7] on div "Charts" at bounding box center [391, 13] width 608 height 26
click at [667, 68] on button "button" at bounding box center [665, 67] width 14 height 9
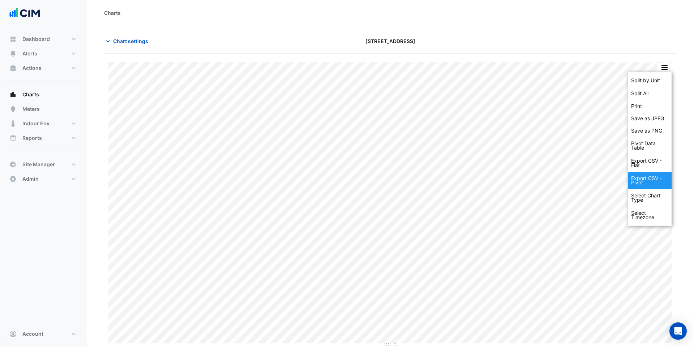
click at [647, 182] on div "Export CSV - Pivot" at bounding box center [650, 179] width 43 height 17
click at [636, 180] on div "Export CSV - Pivot" at bounding box center [650, 179] width 43 height 17
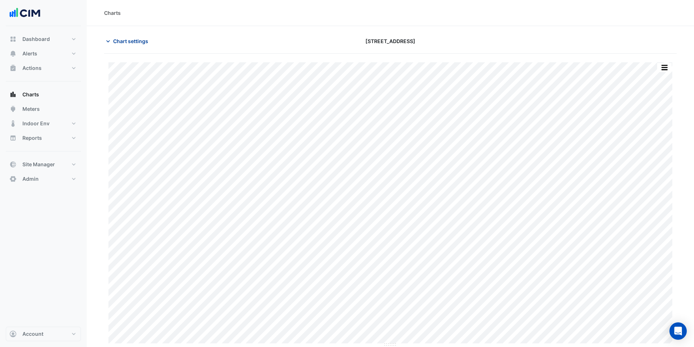
click at [118, 41] on span "Chart settings" at bounding box center [130, 41] width 35 height 8
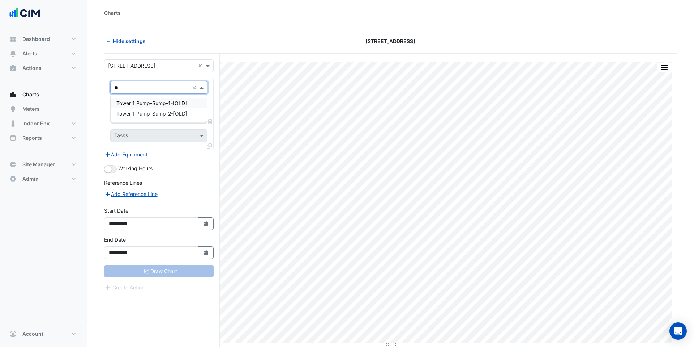
type input "*"
click at [160, 103] on div "N-CHWP-01" at bounding box center [162, 103] width 102 height 10
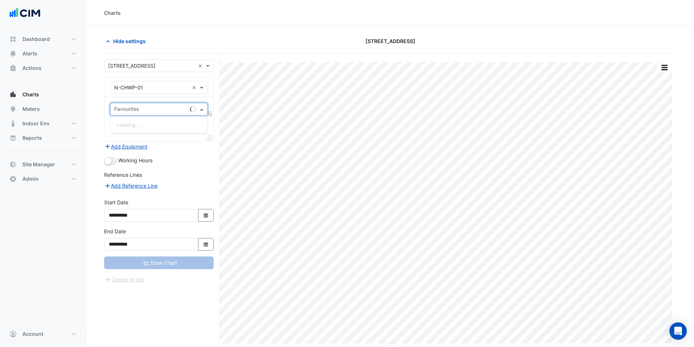
click at [154, 107] on input "text" at bounding box center [150, 110] width 73 height 8
type input "****"
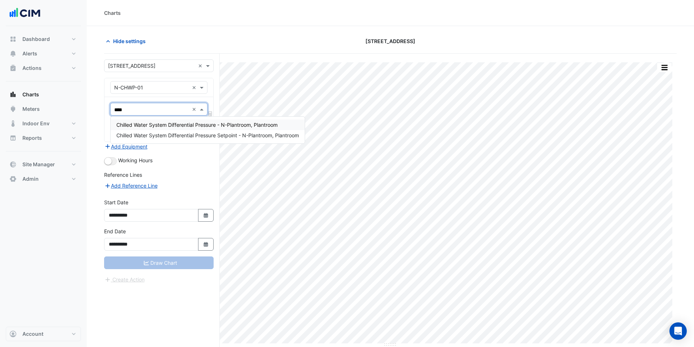
click at [153, 124] on span "Chilled Water System Differential Pressure - N-Plantroom, Plantroom" at bounding box center [196, 125] width 161 height 6
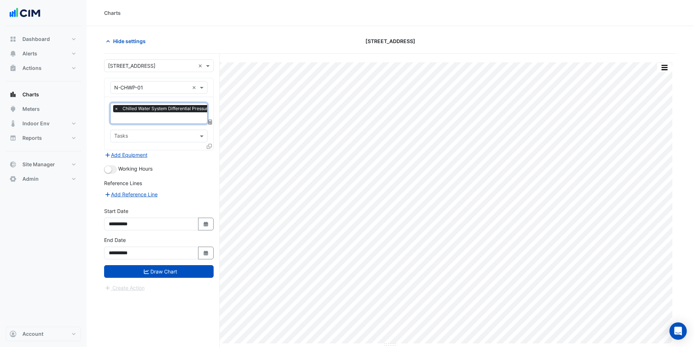
click at [155, 118] on input "text" at bounding box center [191, 119] width 154 height 8
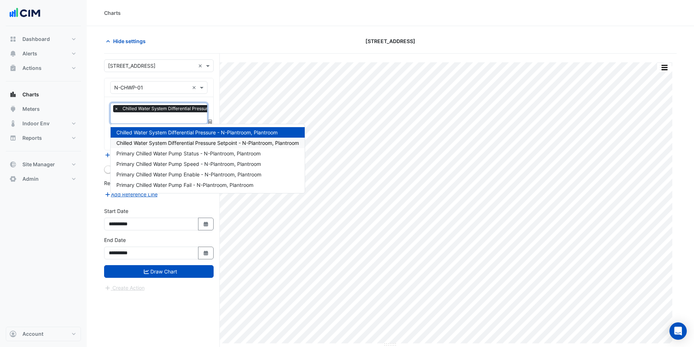
click at [158, 141] on span "Chilled Water System Differential Pressure Setpoint - N-Plantroom, Plantroom" at bounding box center [207, 143] width 183 height 6
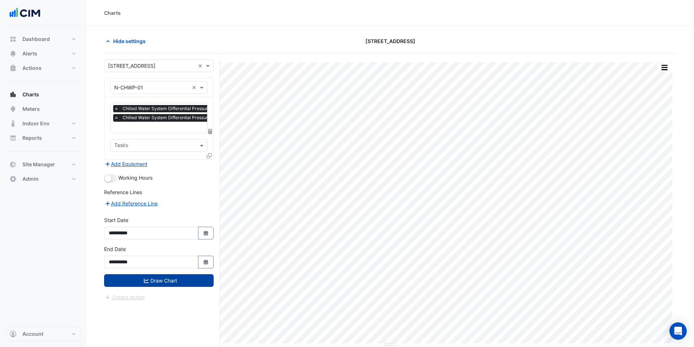
click at [146, 279] on icon "submit" at bounding box center [146, 280] width 5 height 4
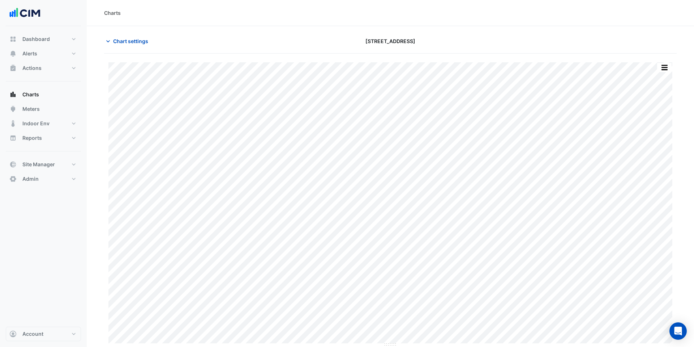
click at [132, 44] on span "Chart settings" at bounding box center [130, 41] width 35 height 8
click at [132, 41] on span "Chart settings" at bounding box center [130, 41] width 35 height 8
click at [126, 40] on span "Chart settings" at bounding box center [130, 41] width 35 height 8
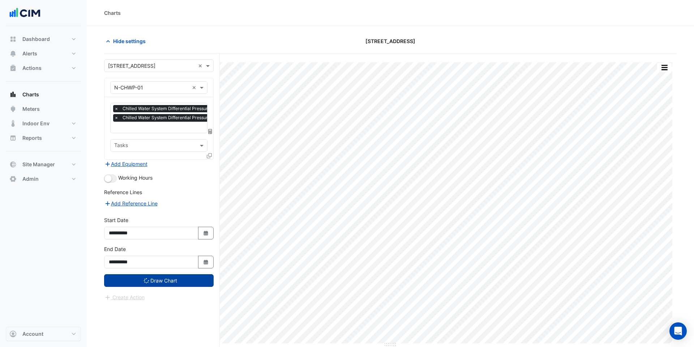
click at [207, 235] on fa-icon "Select Date" at bounding box center [206, 233] width 7 height 6
click at [205, 233] on icon "button" at bounding box center [206, 232] width 4 height 5
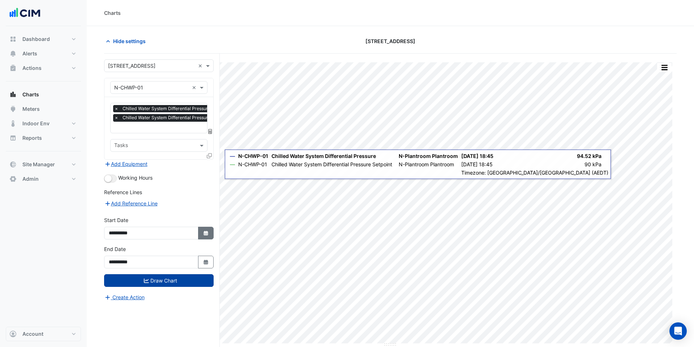
click at [207, 235] on button "Select Date" at bounding box center [206, 232] width 16 height 13
select select "**"
select select "****"
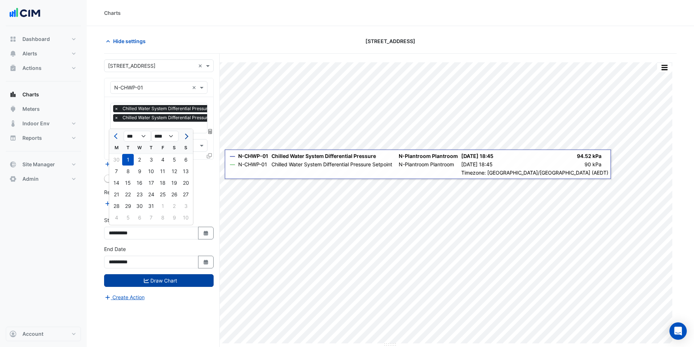
click at [187, 138] on button "Next month" at bounding box center [186, 136] width 9 height 12
select select "*"
select select "****"
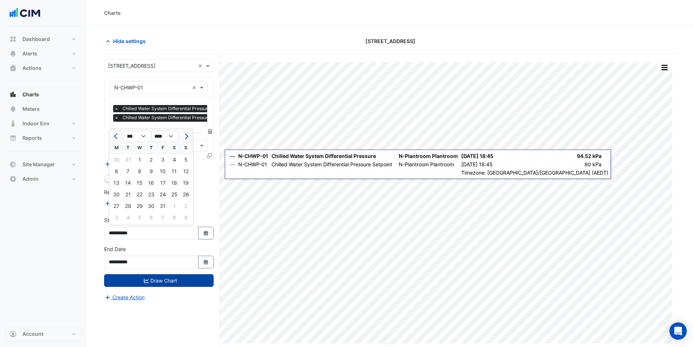
click at [187, 138] on button "Next month" at bounding box center [186, 136] width 9 height 12
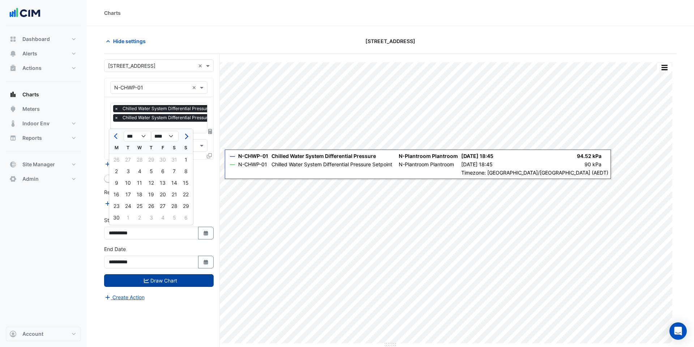
click at [187, 138] on button "Next month" at bounding box center [186, 136] width 9 height 12
select select "*"
click at [131, 158] on div "1" at bounding box center [128, 160] width 12 height 12
type input "**********"
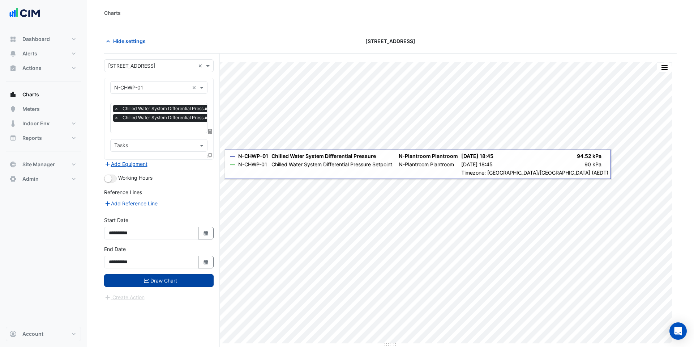
click at [175, 281] on button "Draw Chart" at bounding box center [159, 280] width 110 height 13
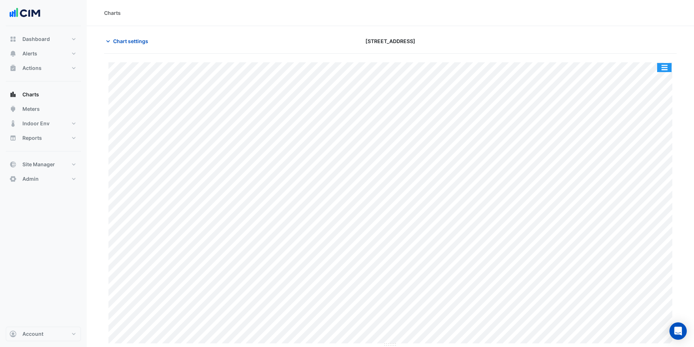
click at [666, 68] on button "button" at bounding box center [665, 67] width 14 height 9
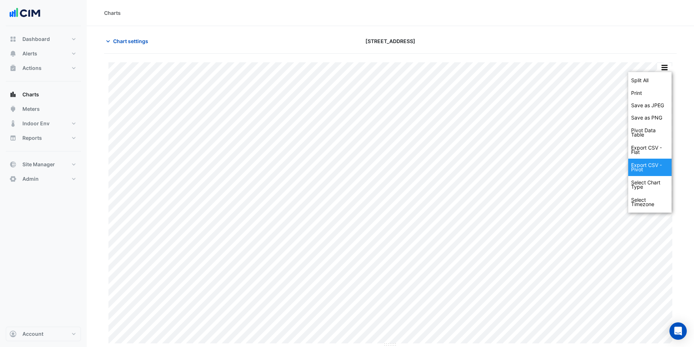
click at [659, 166] on div "Export CSV - Pivot" at bounding box center [650, 166] width 43 height 17
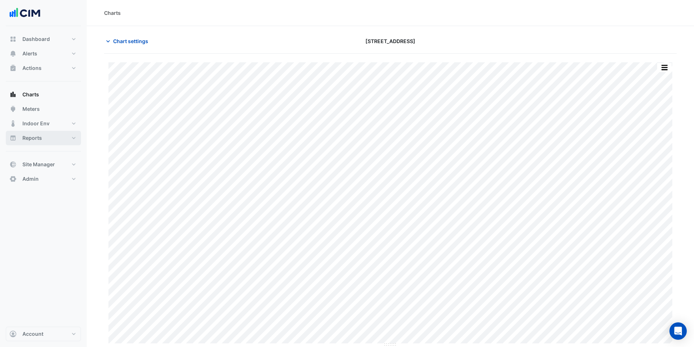
click at [63, 141] on button "Reports" at bounding box center [43, 138] width 75 height 14
select select "***"
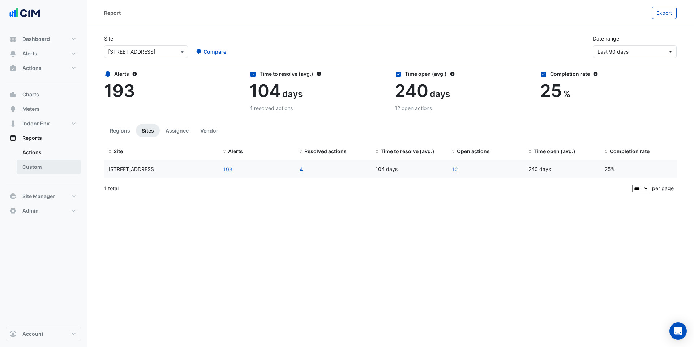
click at [56, 169] on link "Custom" at bounding box center [49, 167] width 64 height 14
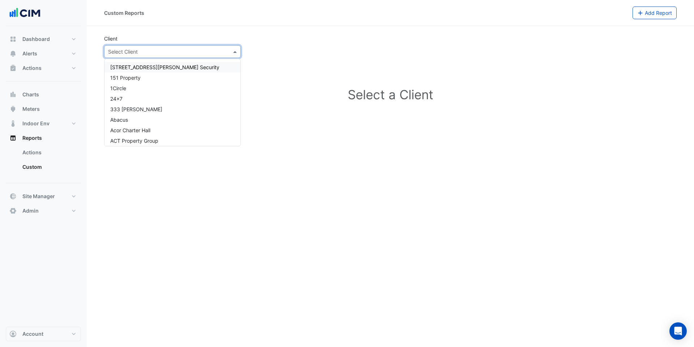
click at [175, 51] on input "text" at bounding box center [165, 52] width 114 height 8
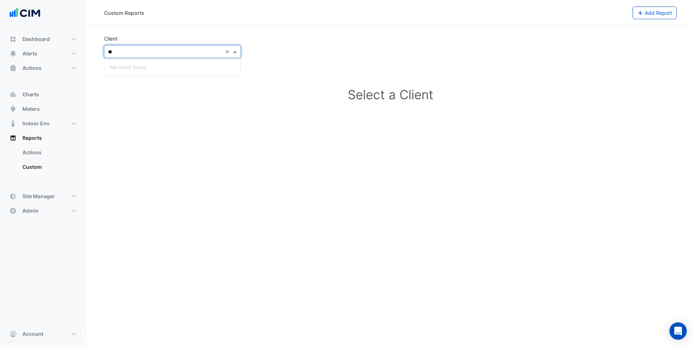
type input "*"
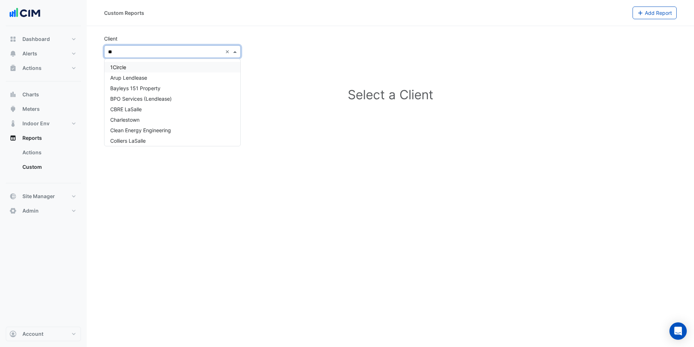
type input "*"
type input "****"
drag, startPoint x: 173, startPoint y: 107, endPoint x: 182, endPoint y: 109, distance: 8.5
click at [182, 109] on div "Lendlease" at bounding box center [173, 109] width 136 height 10
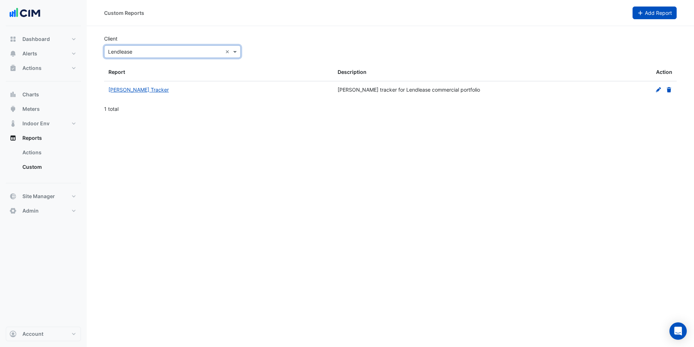
click at [650, 15] on span "Add Report" at bounding box center [658, 13] width 27 height 6
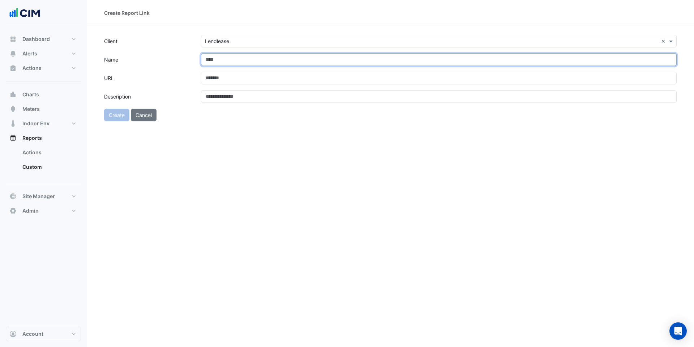
click at [219, 60] on input "Name" at bounding box center [439, 59] width 476 height 13
type input "********"
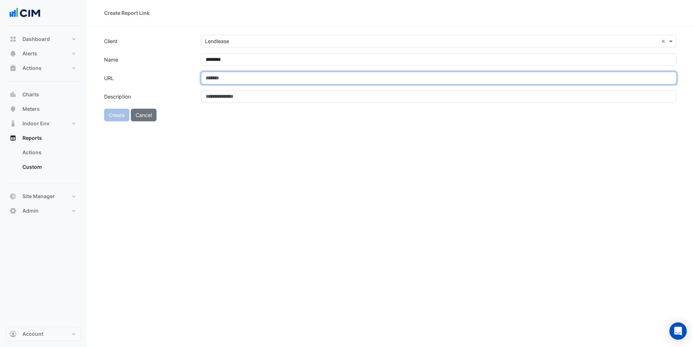
click at [225, 80] on input "URL" at bounding box center [439, 78] width 476 height 13
paste input "**********"
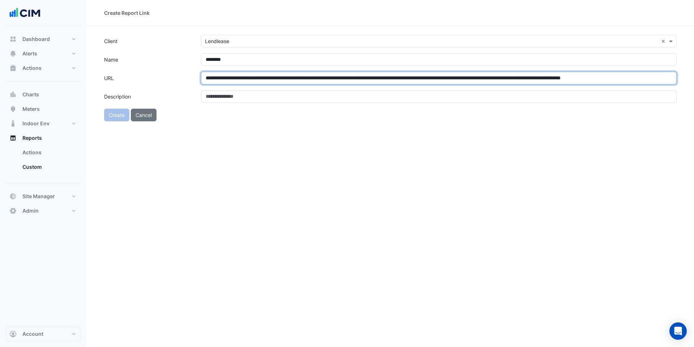
scroll to position [0, 55]
type input "**********"
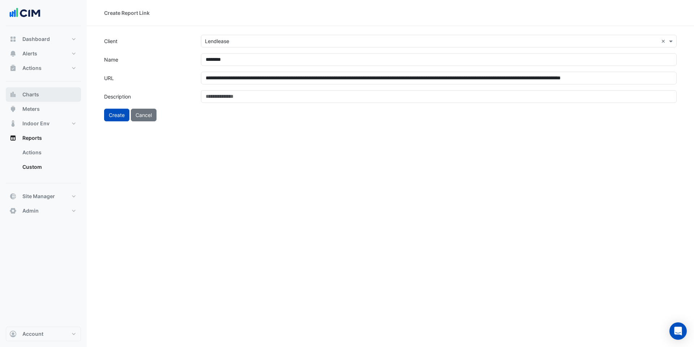
scroll to position [0, 0]
click at [41, 95] on button "Charts" at bounding box center [43, 94] width 75 height 14
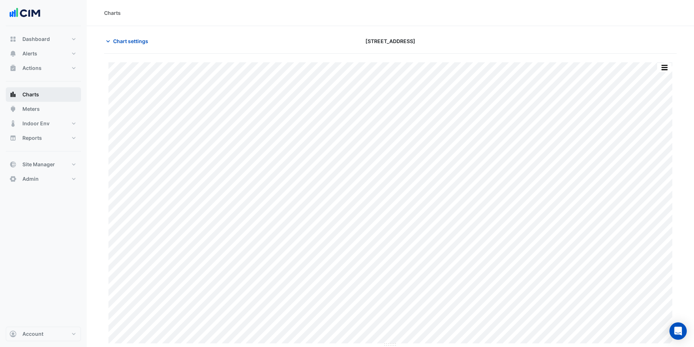
type input "**********"
click at [116, 41] on span "Chart settings" at bounding box center [130, 41] width 35 height 8
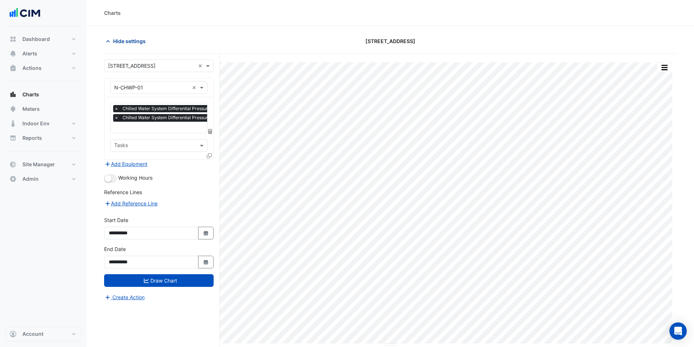
click at [139, 44] on span "Hide settings" at bounding box center [129, 41] width 33 height 8
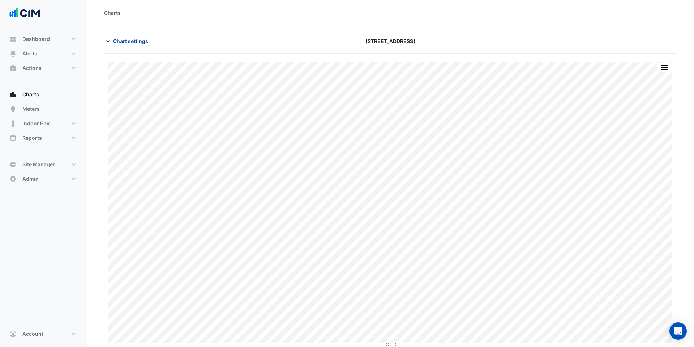
click at [124, 43] on span "Chart settings" at bounding box center [130, 41] width 35 height 8
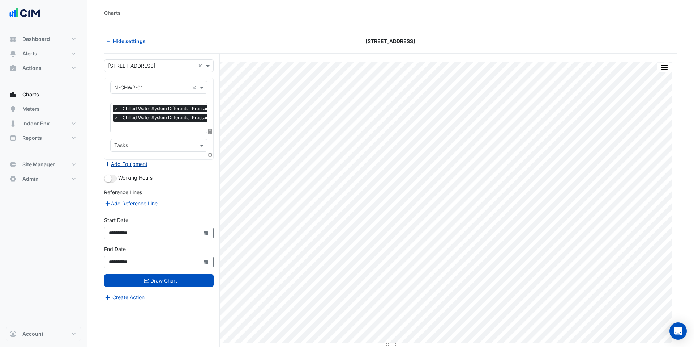
click at [137, 165] on button "Add Equipment" at bounding box center [126, 164] width 44 height 8
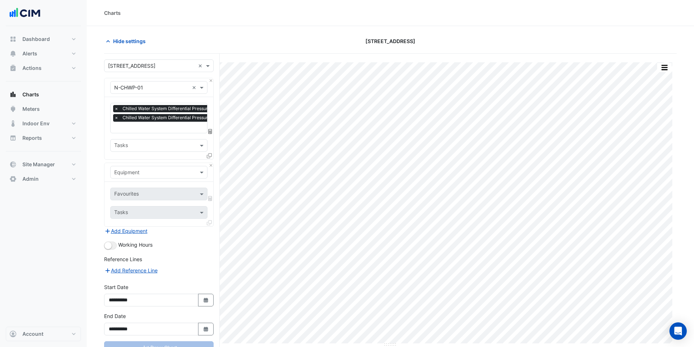
click at [141, 173] on input "text" at bounding box center [151, 173] width 75 height 8
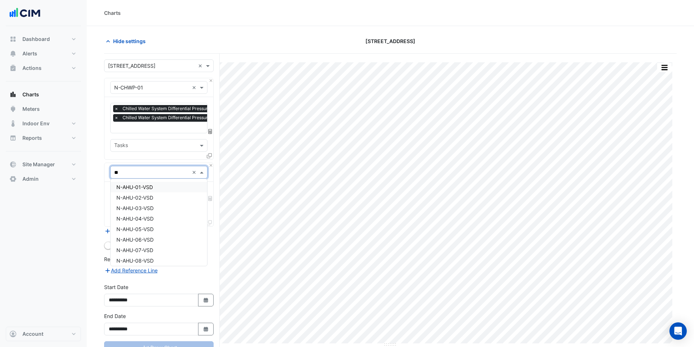
type input "***"
click at [144, 214] on span "N-CHWP-01-VSD" at bounding box center [136, 216] width 41 height 6
click at [158, 194] on input "text" at bounding box center [150, 195] width 73 height 8
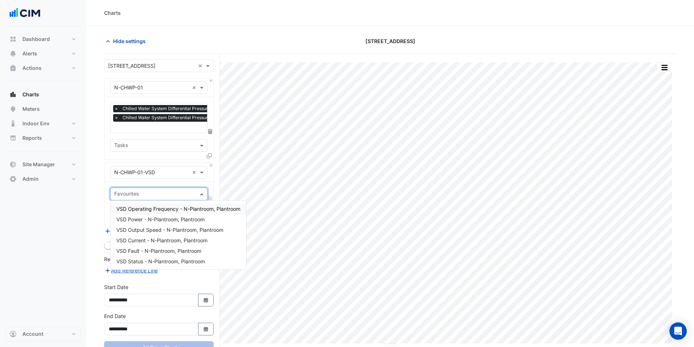
click at [158, 205] on span "VSD Operating Frequency - N-Plantroom, Plantroom" at bounding box center [178, 208] width 124 height 6
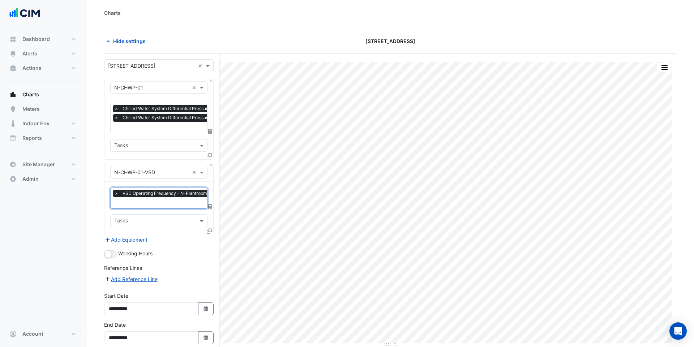
click at [159, 204] on input "text" at bounding box center [174, 203] width 120 height 8
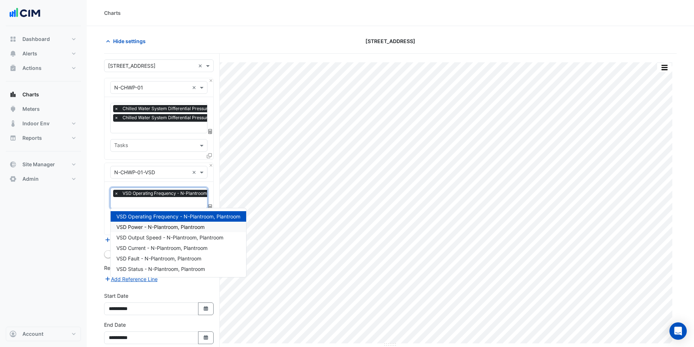
click at [160, 224] on span "VSD Power - N-Plantroom, Plantroom" at bounding box center [160, 227] width 88 height 6
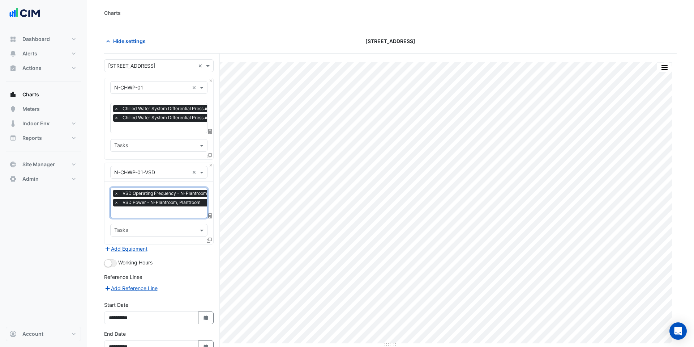
scroll to position [43, 0]
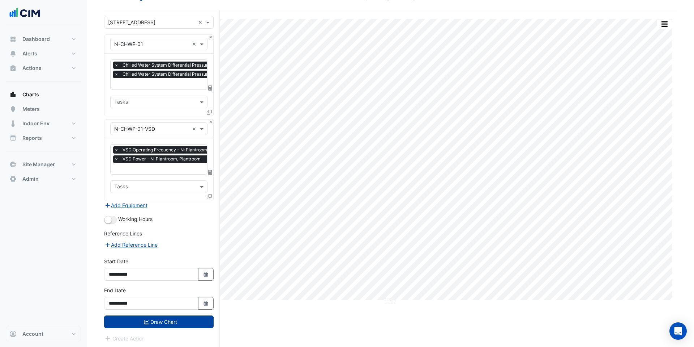
click at [163, 315] on button "Draw Chart" at bounding box center [159, 321] width 110 height 13
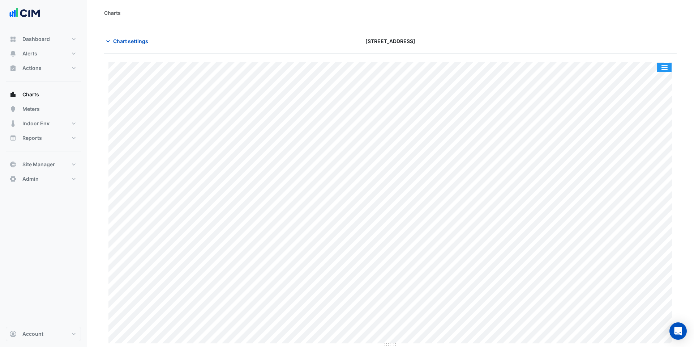
click at [669, 69] on button "button" at bounding box center [665, 67] width 14 height 9
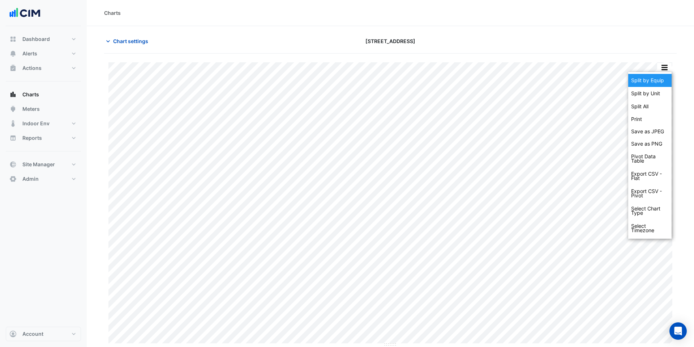
click at [665, 78] on div "Split by Equip" at bounding box center [650, 80] width 43 height 13
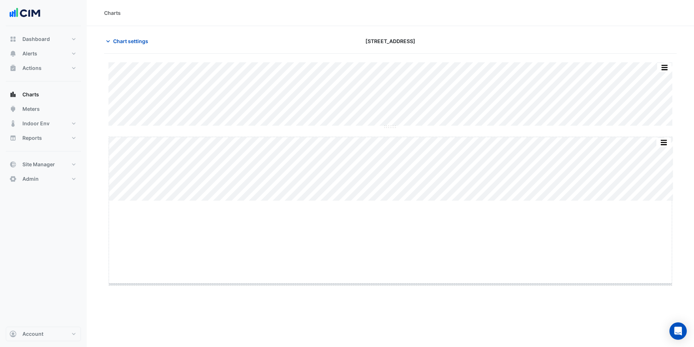
drag, startPoint x: 393, startPoint y: 201, endPoint x: 393, endPoint y: 303, distance: 101.3
click at [144, 43] on span "Chart settings" at bounding box center [130, 41] width 35 height 8
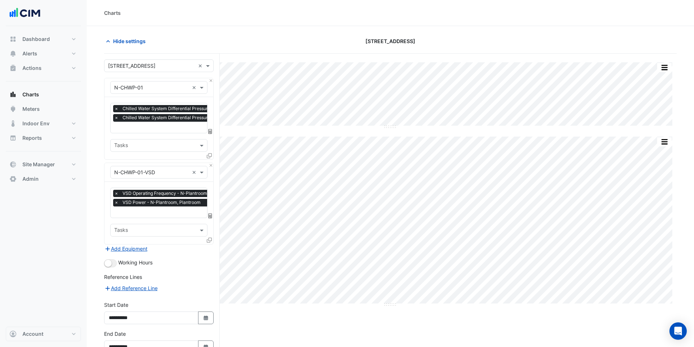
scroll to position [0, 4]
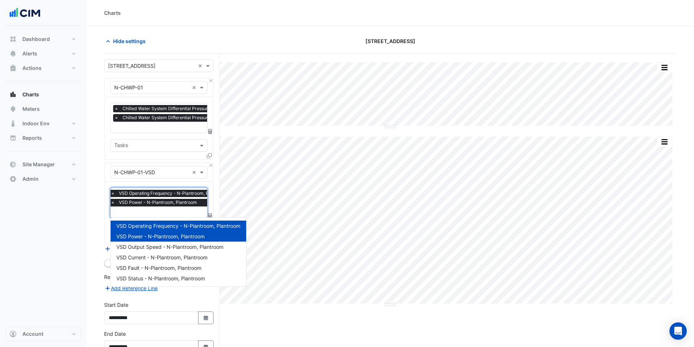
click at [154, 212] on input "text" at bounding box center [171, 213] width 120 height 8
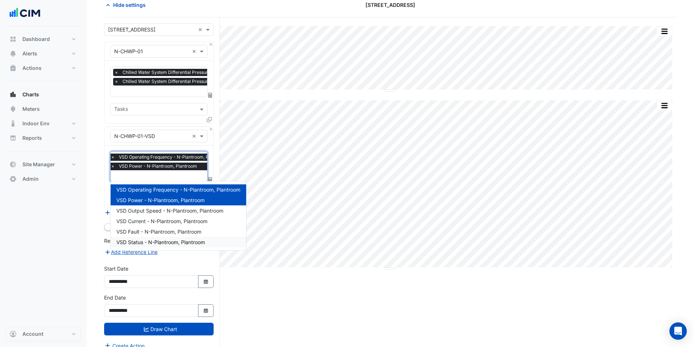
scroll to position [43, 0]
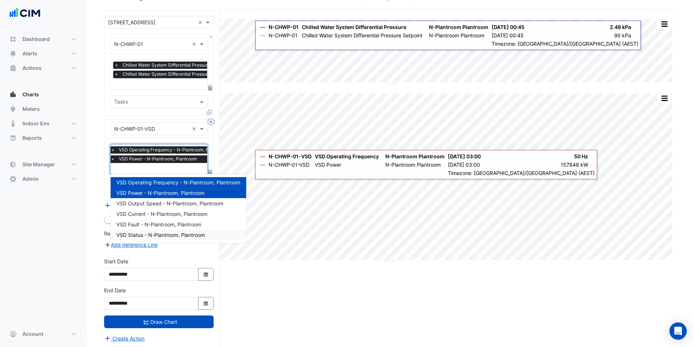
click at [210, 122] on button "Close" at bounding box center [211, 121] width 5 height 5
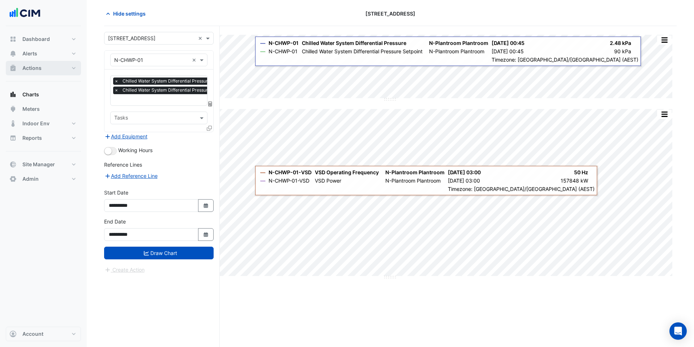
click at [61, 70] on button "Actions" at bounding box center [43, 68] width 75 height 14
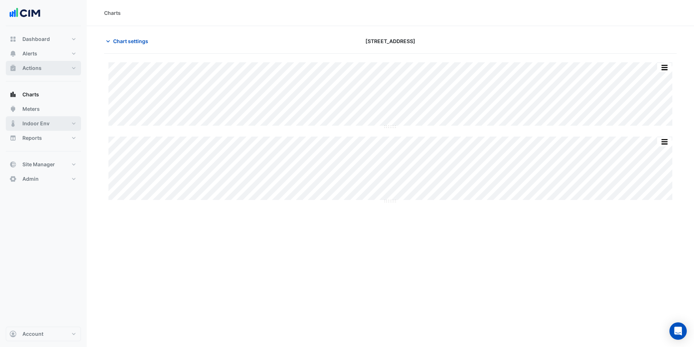
type input "**********"
click at [132, 43] on span "Chart settings" at bounding box center [130, 41] width 35 height 8
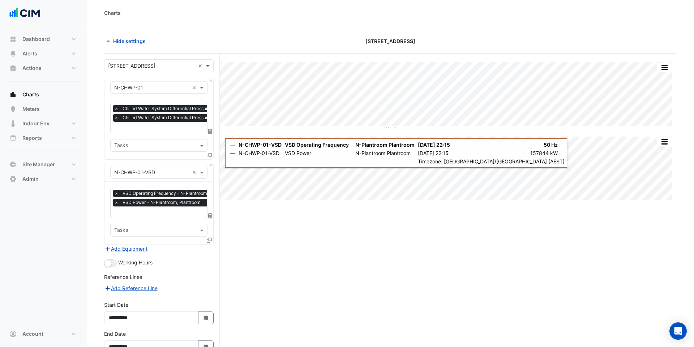
scroll to position [43, 0]
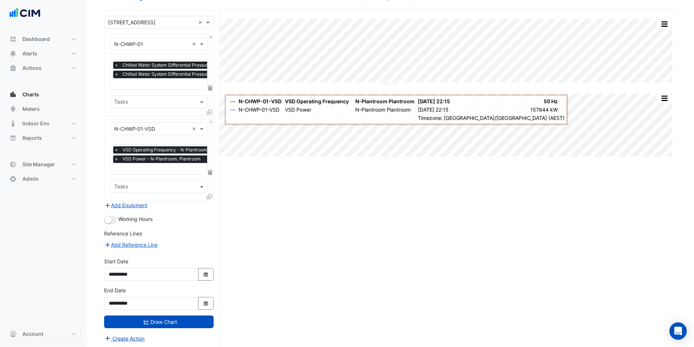
click at [123, 340] on button "Create Action" at bounding box center [124, 338] width 41 height 8
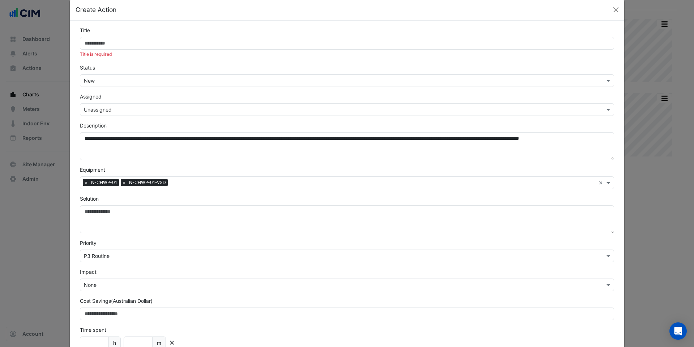
scroll to position [16, 0]
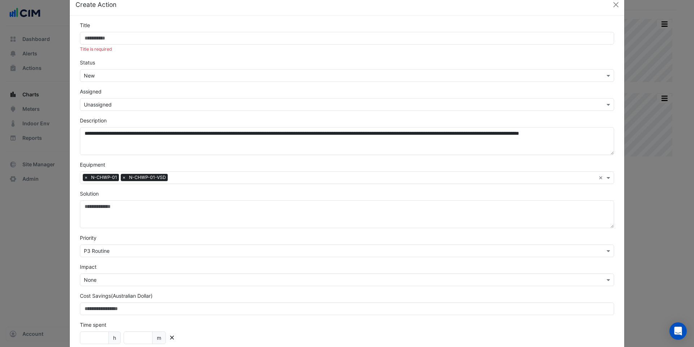
click at [129, 29] on div "Title Title is required" at bounding box center [347, 36] width 543 height 31
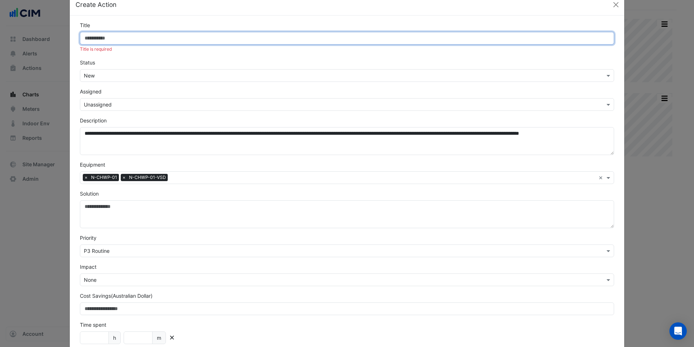
click at [129, 38] on input "Title" at bounding box center [347, 38] width 535 height 13
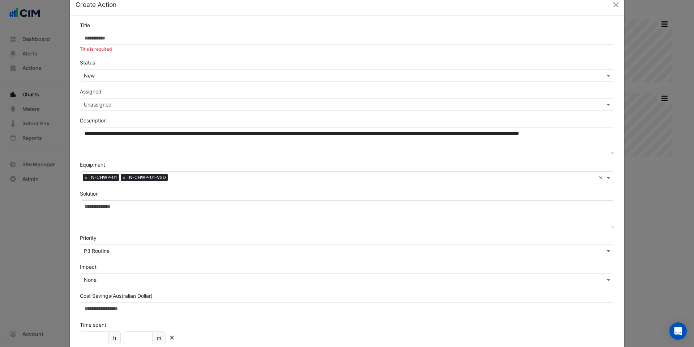
click at [133, 106] on input "text" at bounding box center [340, 105] width 512 height 8
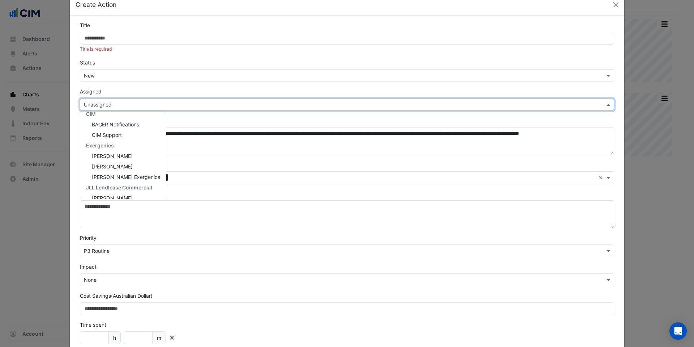
scroll to position [74, 0]
click at [130, 154] on div "[PERSON_NAME]" at bounding box center [123, 150] width 86 height 10
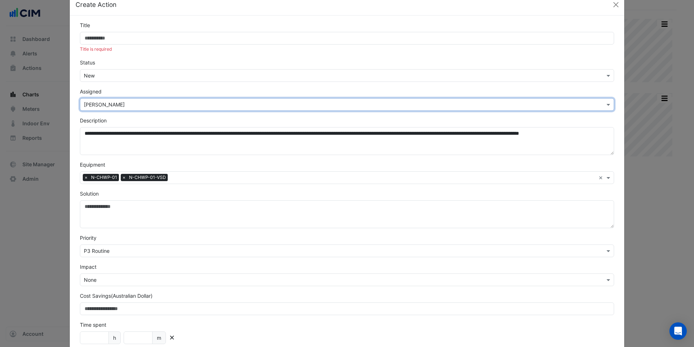
scroll to position [0, 0]
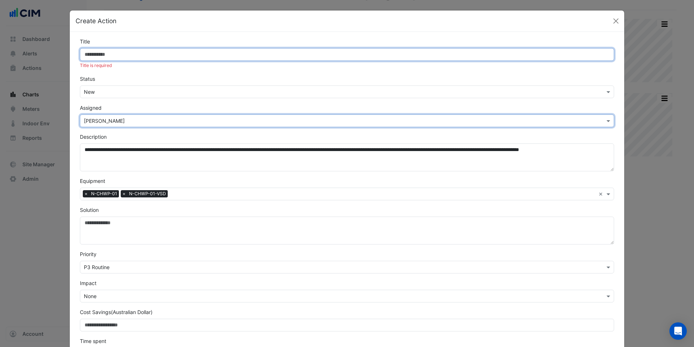
click at [111, 53] on input "Title" at bounding box center [347, 54] width 535 height 13
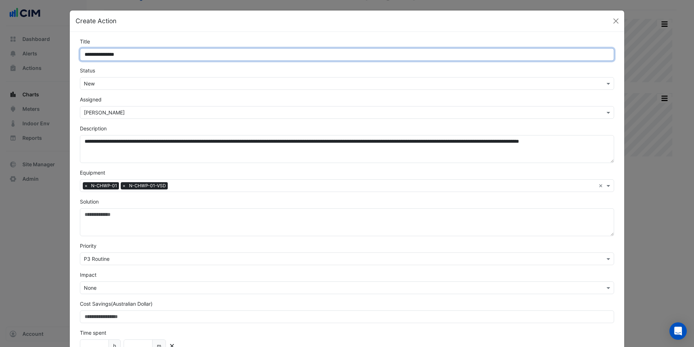
scroll to position [3, 0]
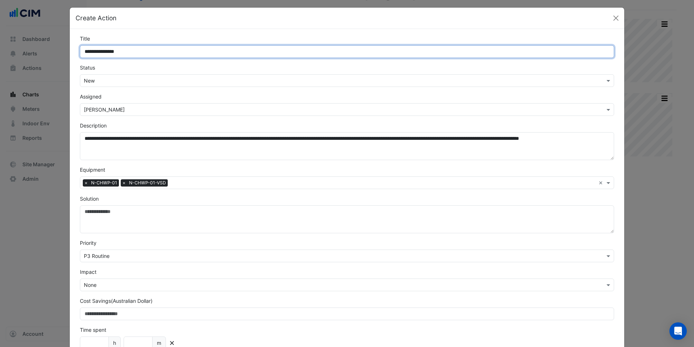
type input "**********"
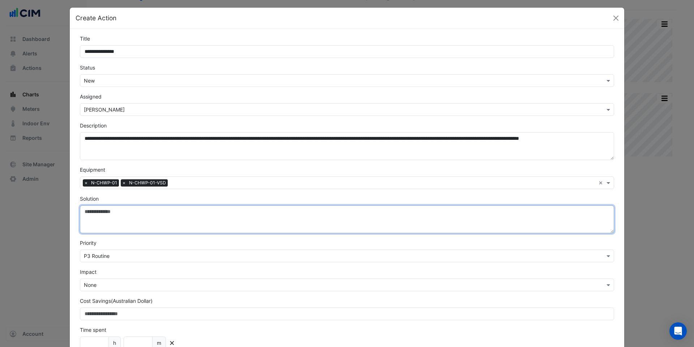
click at [125, 212] on textarea "Solution" at bounding box center [347, 219] width 535 height 28
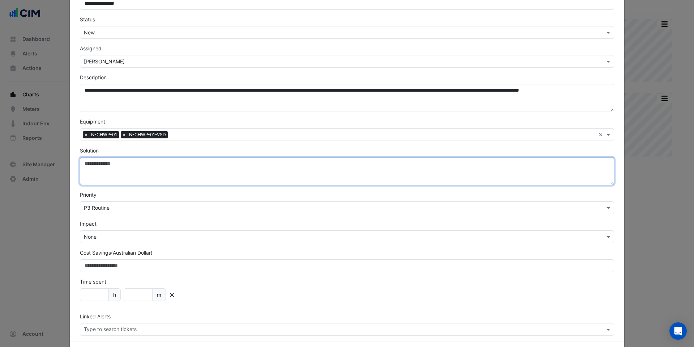
scroll to position [0, 0]
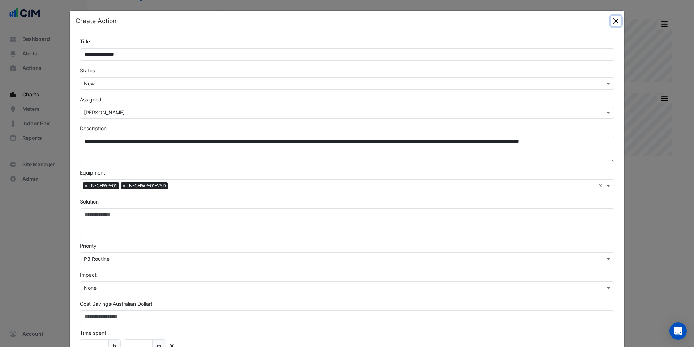
click at [616, 17] on button "Close" at bounding box center [616, 21] width 11 height 11
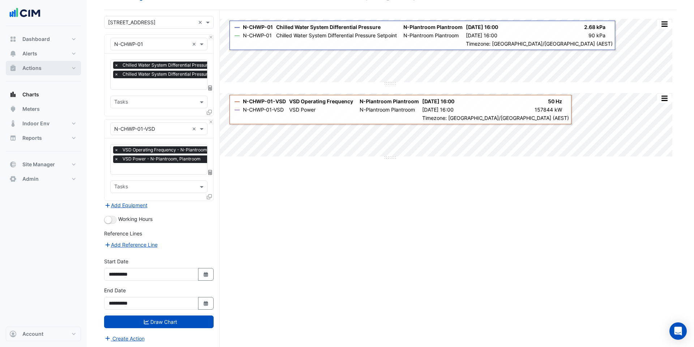
click at [34, 69] on span "Actions" at bounding box center [31, 67] width 19 height 7
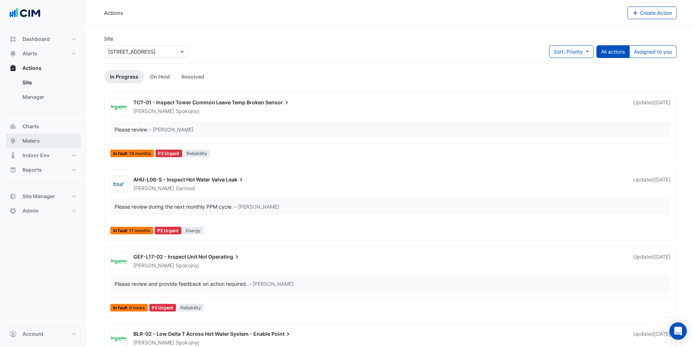
click at [59, 138] on button "Meters" at bounding box center [43, 140] width 75 height 14
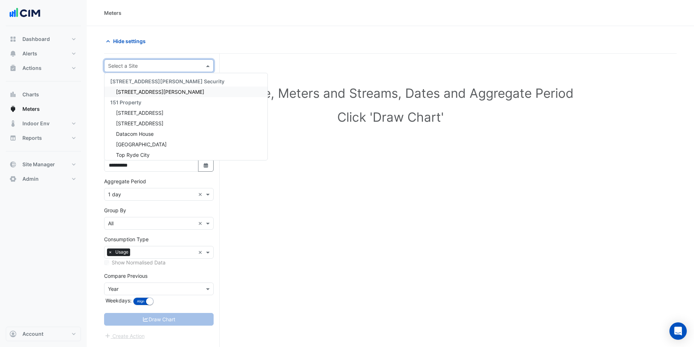
click at [133, 71] on div "Select a Site" at bounding box center [159, 65] width 110 height 13
type input "***"
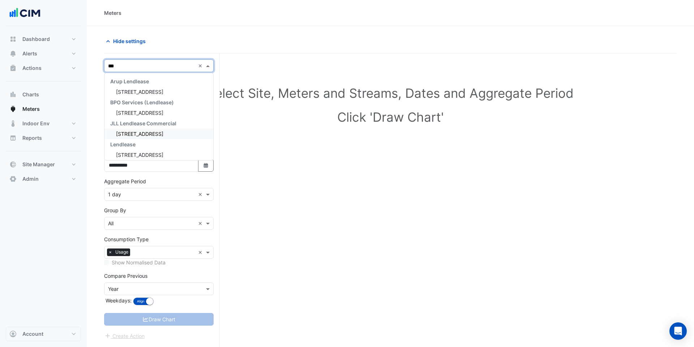
scroll to position [22, 0]
click at [162, 131] on span "[STREET_ADDRESS]" at bounding box center [139, 132] width 47 height 6
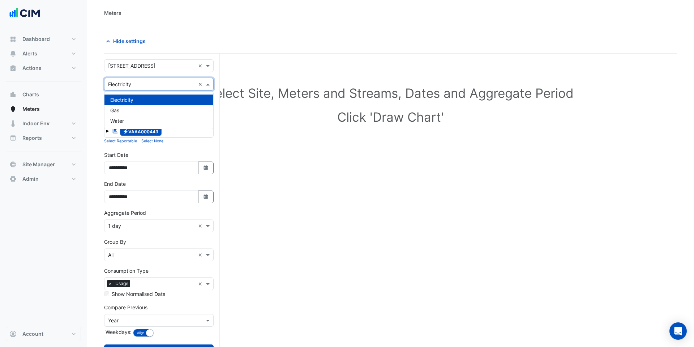
click at [153, 88] on div "× Electricity ×" at bounding box center [159, 84] width 110 height 13
click at [142, 110] on div "Gas" at bounding box center [159, 110] width 109 height 10
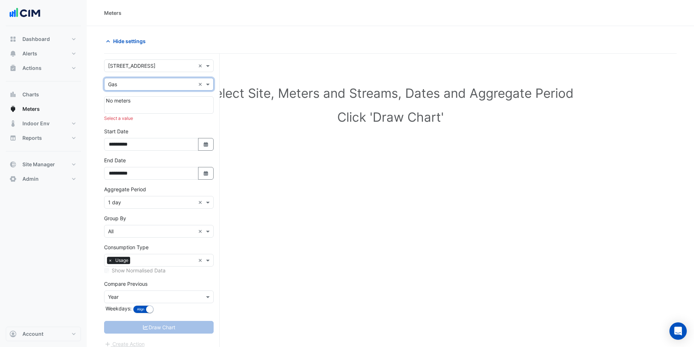
click at [152, 88] on div "× Gas ×" at bounding box center [159, 84] width 110 height 13
click at [148, 117] on div "Water" at bounding box center [159, 120] width 109 height 10
click at [154, 72] on form "**********" at bounding box center [159, 203] width 110 height 288
click at [150, 65] on input "text" at bounding box center [151, 66] width 87 height 8
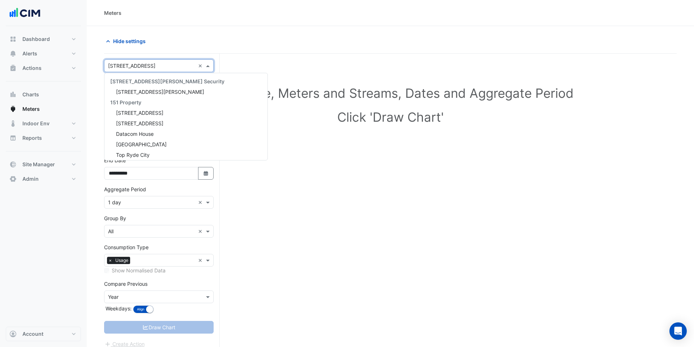
scroll to position [7723, 0]
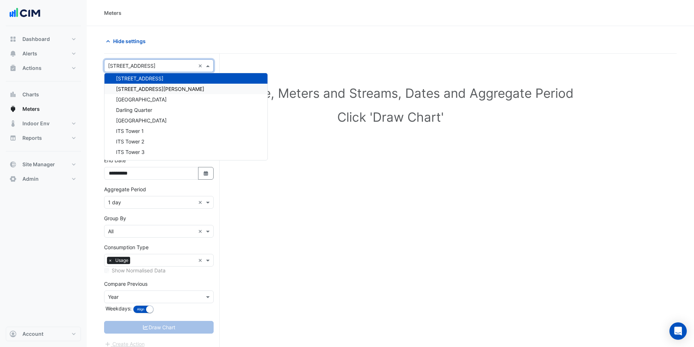
click at [81, 94] on nav "Dashboard Portfolio Ratings Performance Alerts Site Rules Templates Actions Sit…" at bounding box center [43, 173] width 87 height 347
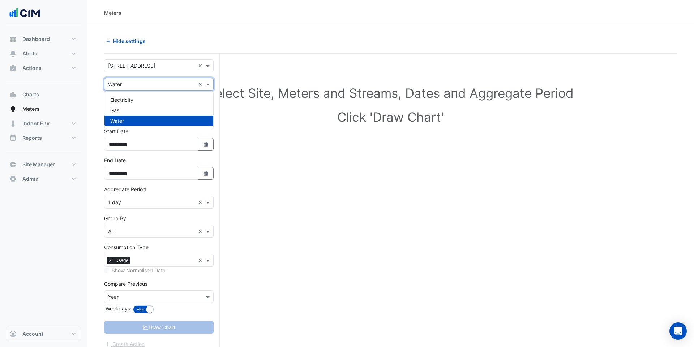
click at [144, 88] on div "× Water" at bounding box center [150, 84] width 91 height 8
click at [82, 92] on nav "Dashboard Portfolio Ratings Performance Alerts Site Rules Templates Actions Sit…" at bounding box center [43, 173] width 87 height 347
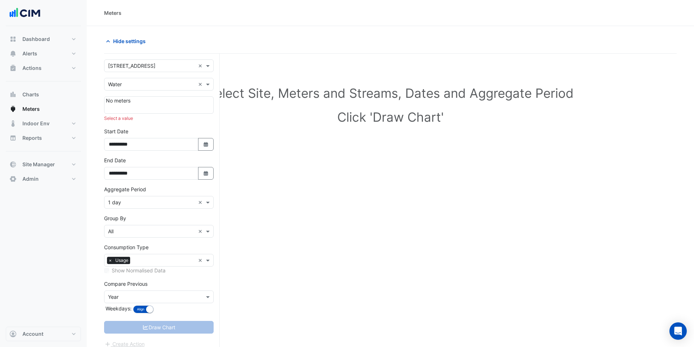
click at [115, 67] on input "text" at bounding box center [151, 66] width 87 height 8
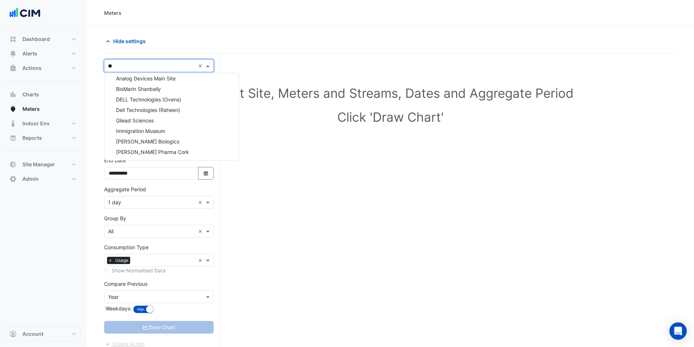
type input "***"
click at [126, 88] on span "[STREET_ADDRESS]" at bounding box center [139, 89] width 47 height 6
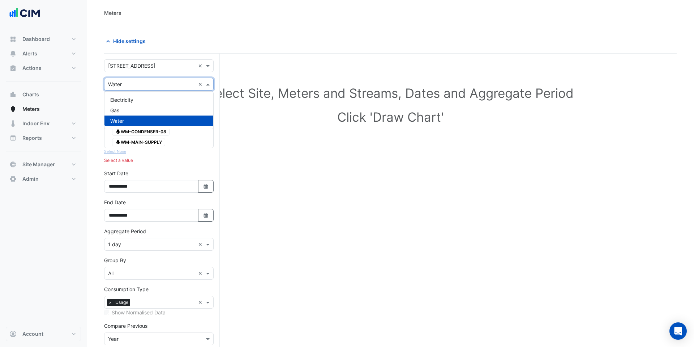
click at [143, 87] on input "text" at bounding box center [151, 85] width 87 height 8
click at [141, 98] on div "Electricity" at bounding box center [159, 99] width 109 height 10
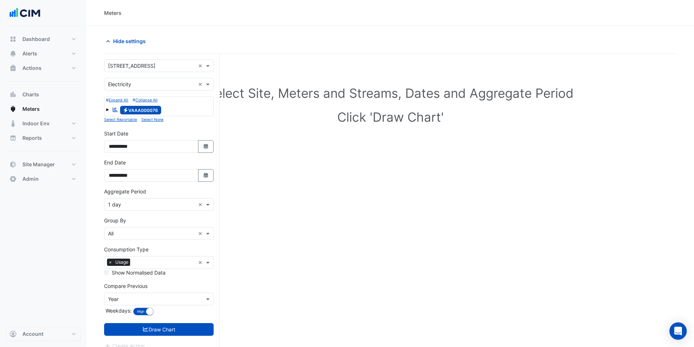
click at [108, 110] on span at bounding box center [107, 109] width 3 height 3
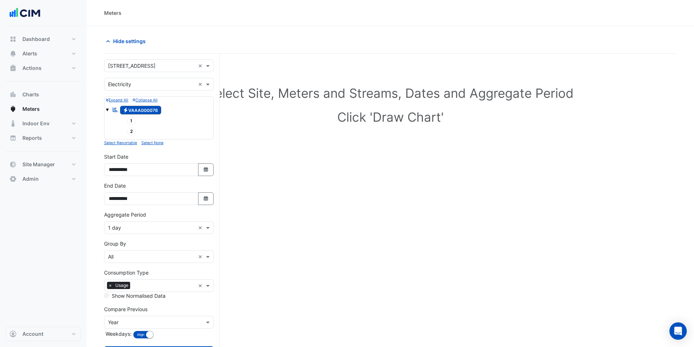
click at [108, 110] on span at bounding box center [107, 109] width 3 height 3
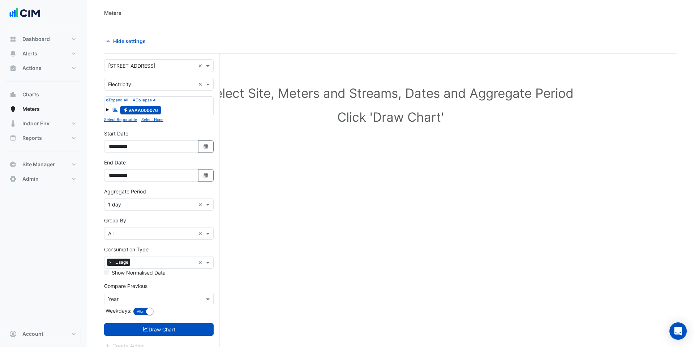
click at [148, 64] on input "text" at bounding box center [151, 66] width 87 height 8
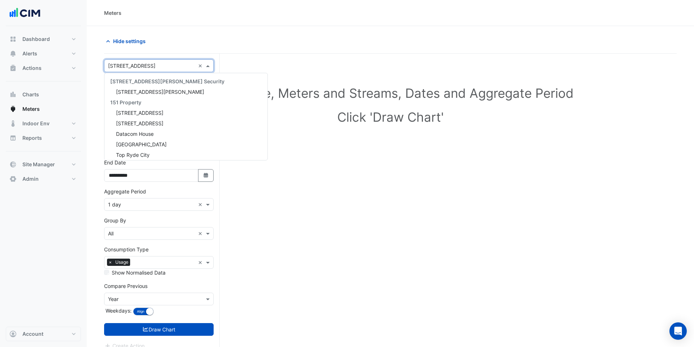
scroll to position [6517, 0]
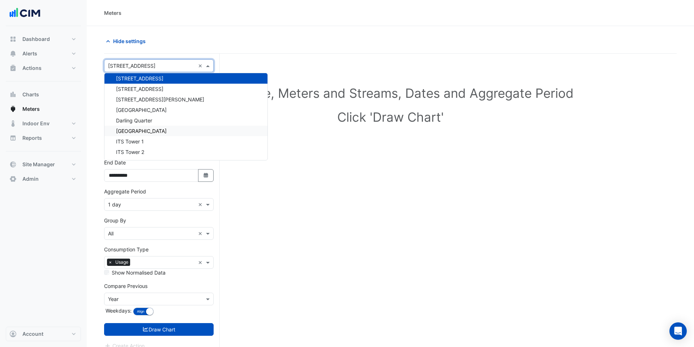
click at [146, 137] on div "ITS Tower 1" at bounding box center [186, 141] width 163 height 10
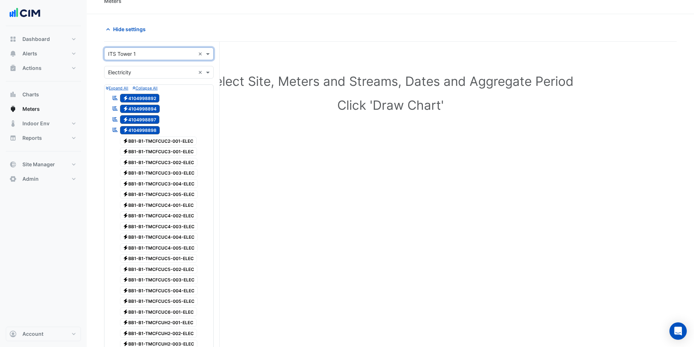
scroll to position [0, 0]
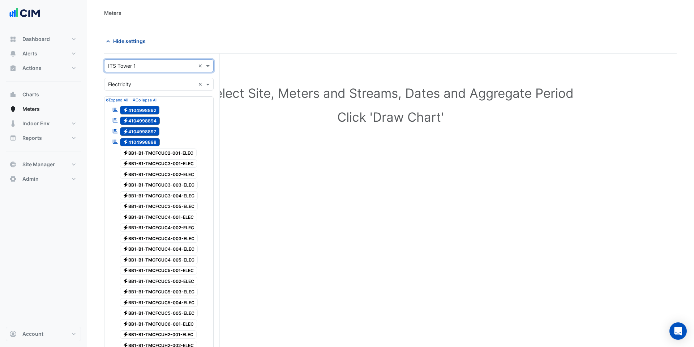
click at [109, 42] on icon "button" at bounding box center [108, 41] width 4 height 2
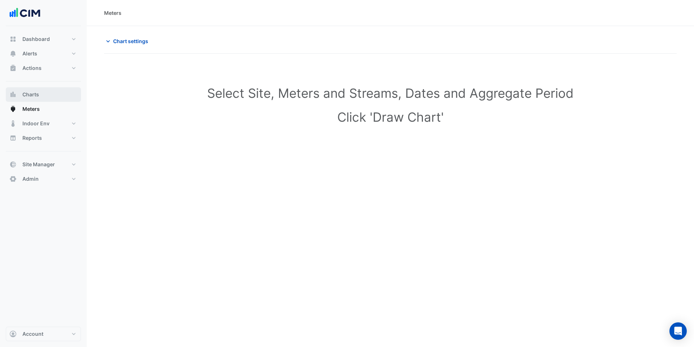
click at [72, 91] on button "Charts" at bounding box center [43, 94] width 75 height 14
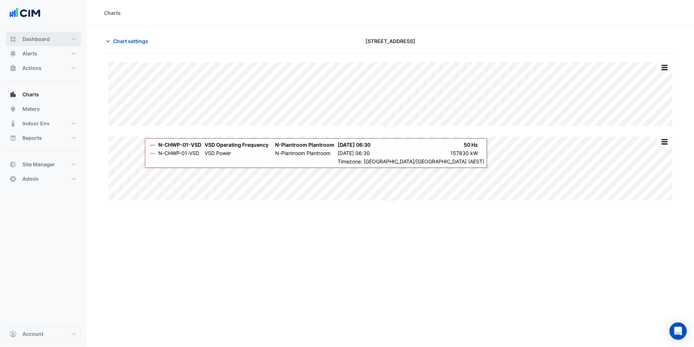
click at [61, 34] on button "Dashboard" at bounding box center [43, 39] width 75 height 14
select select "***"
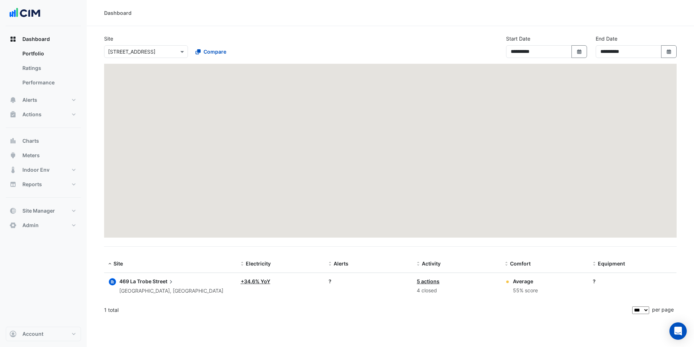
click at [152, 50] on input "text" at bounding box center [138, 52] width 61 height 8
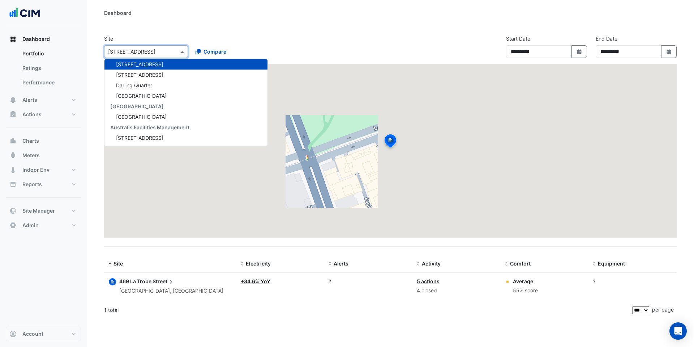
type input "*"
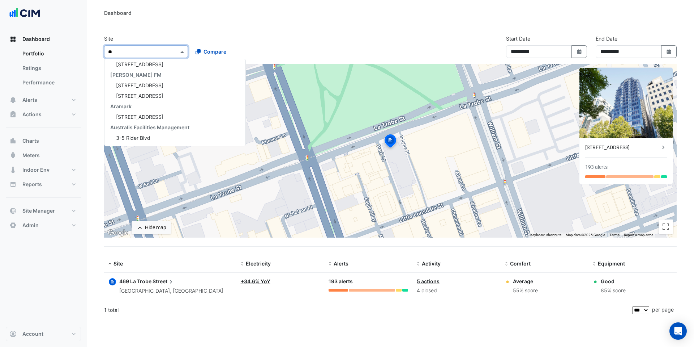
scroll to position [3, 0]
type input "***"
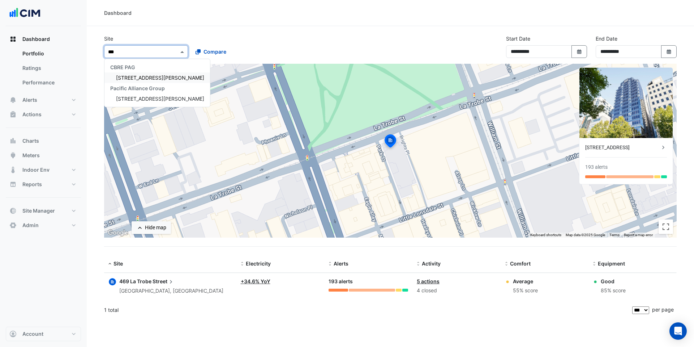
scroll to position [0, 0]
click at [146, 80] on span "[STREET_ADDRESS][PERSON_NAME]" at bounding box center [160, 78] width 88 height 6
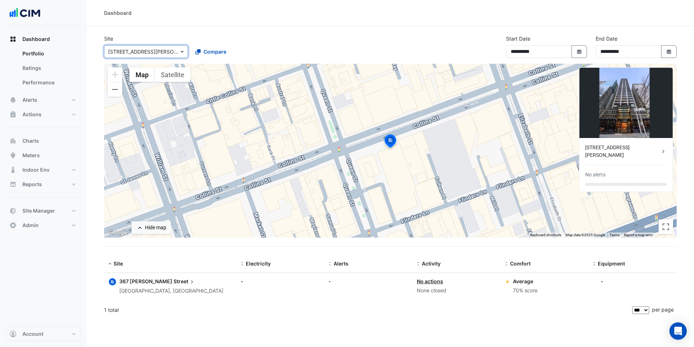
click at [139, 281] on span "367 [PERSON_NAME]" at bounding box center [145, 281] width 53 height 6
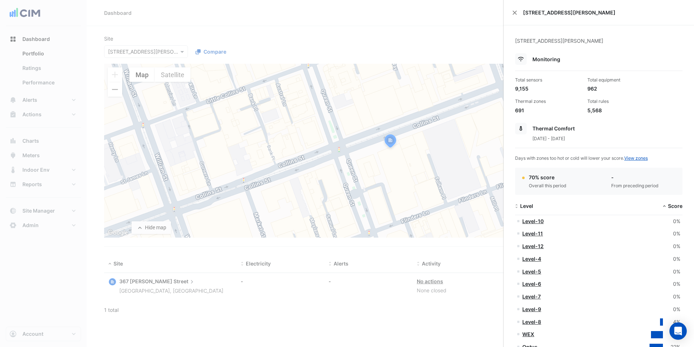
click at [472, 44] on ngb-offcanvas-backdrop at bounding box center [347, 173] width 694 height 347
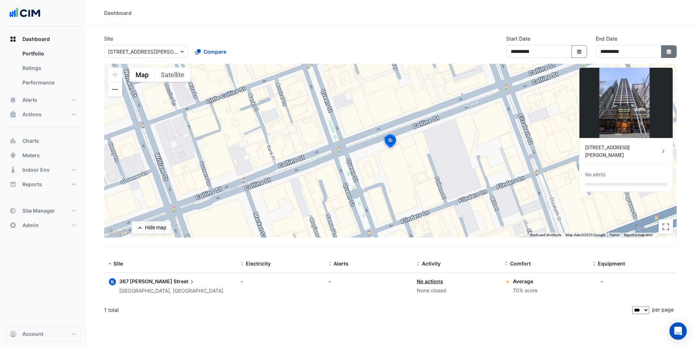
click at [666, 54] on button "Select Date" at bounding box center [670, 51] width 16 height 13
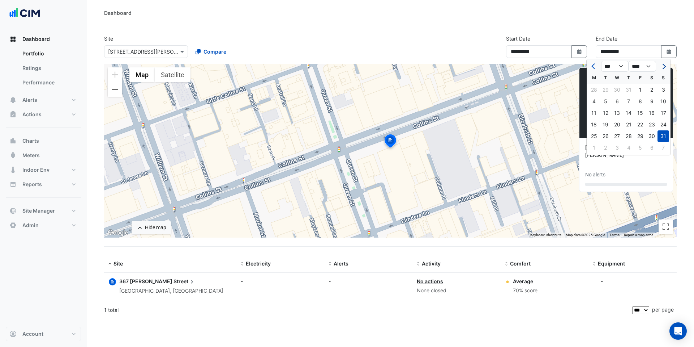
click at [663, 64] on span "Next month" at bounding box center [663, 66] width 5 height 5
select select "*"
click at [607, 135] on div "30" at bounding box center [606, 136] width 12 height 12
type input "**********"
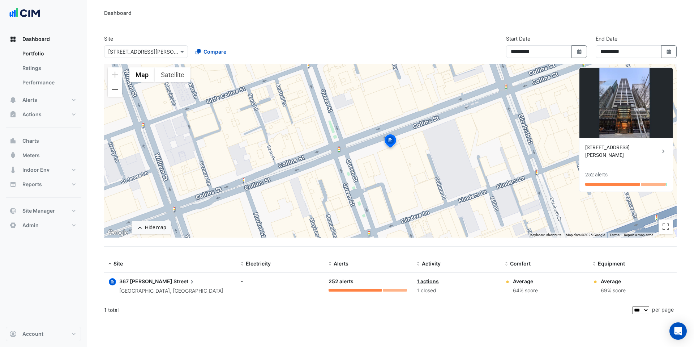
click at [174, 279] on span "Street" at bounding box center [185, 281] width 22 height 8
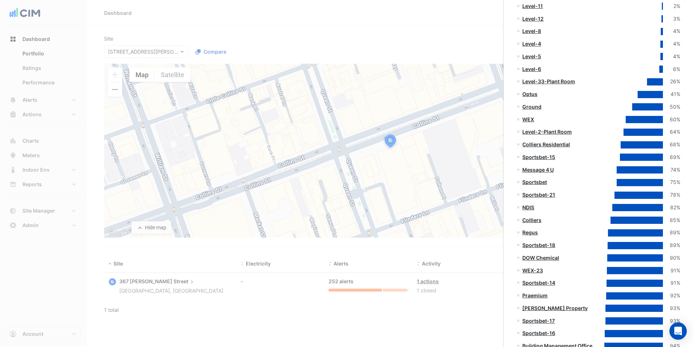
scroll to position [262, 0]
